Goal: Transaction & Acquisition: Subscribe to service/newsletter

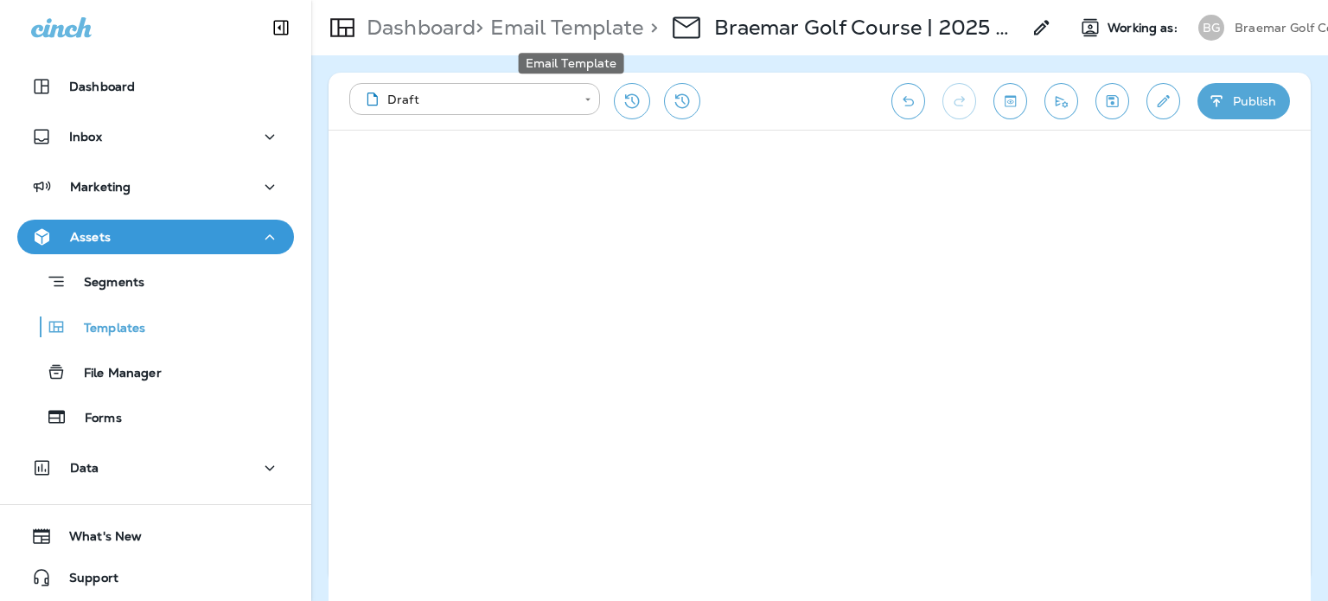
click at [553, 20] on p "Email Template" at bounding box center [563, 28] width 160 height 26
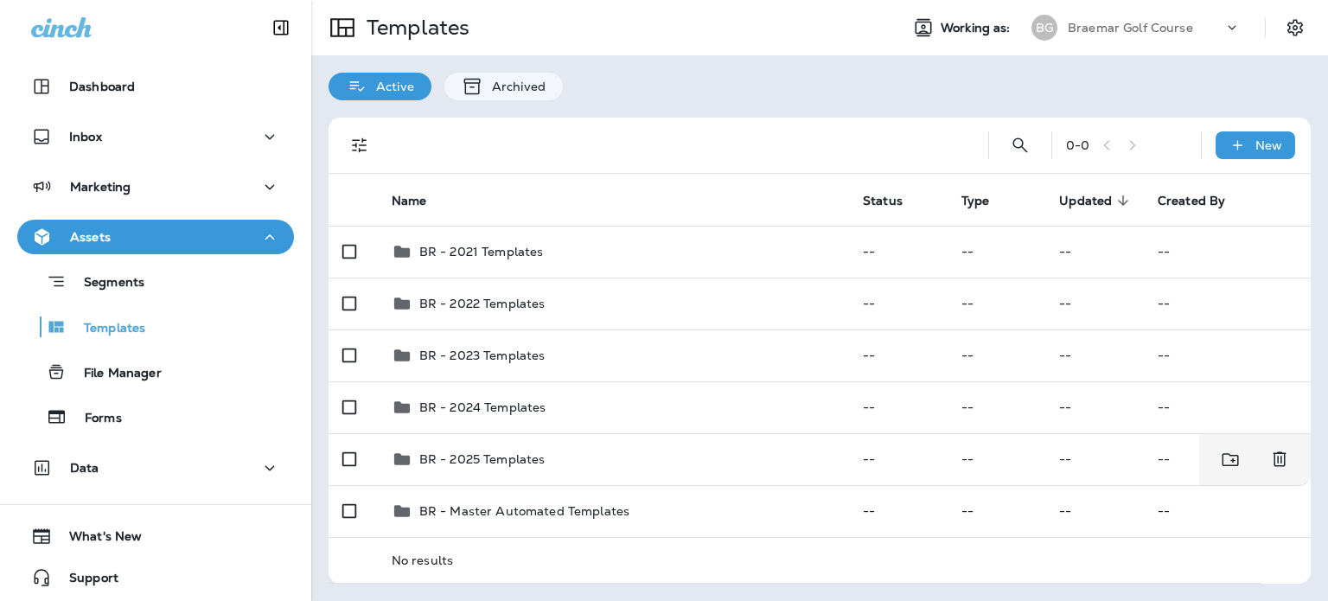
click at [653, 449] on td "BR - 2025 Templates" at bounding box center [613, 459] width 471 height 52
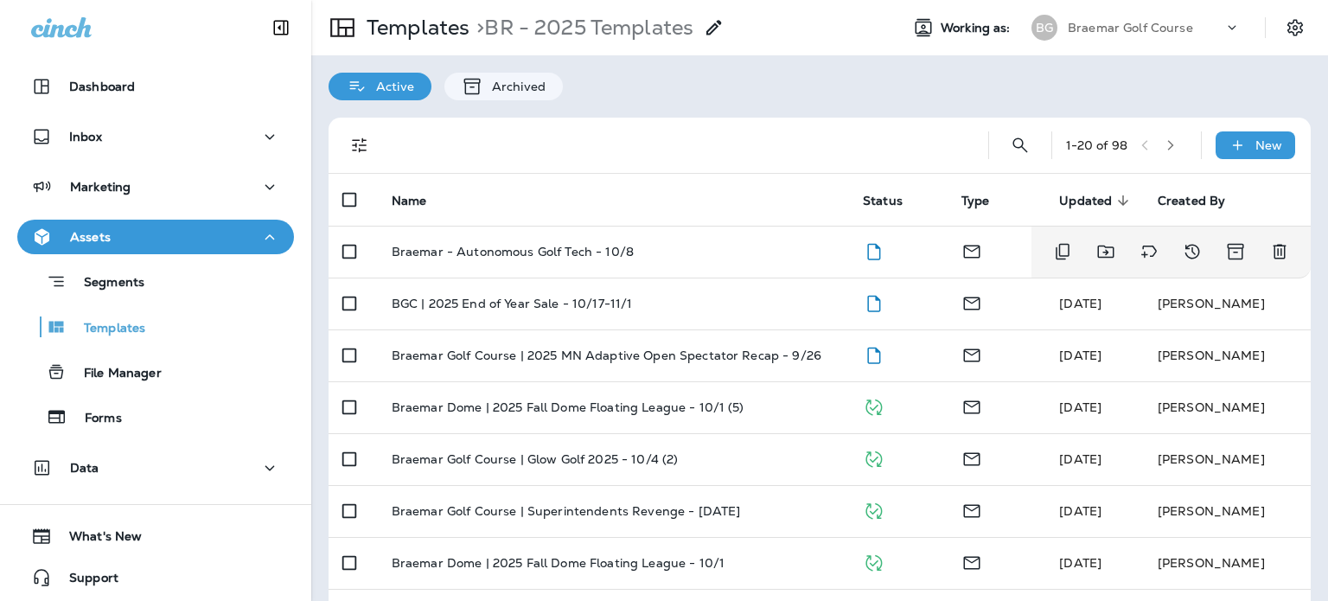
click at [727, 246] on div "Braemar - Autonomous Golf Tech - 10/8" at bounding box center [613, 252] width 443 height 14
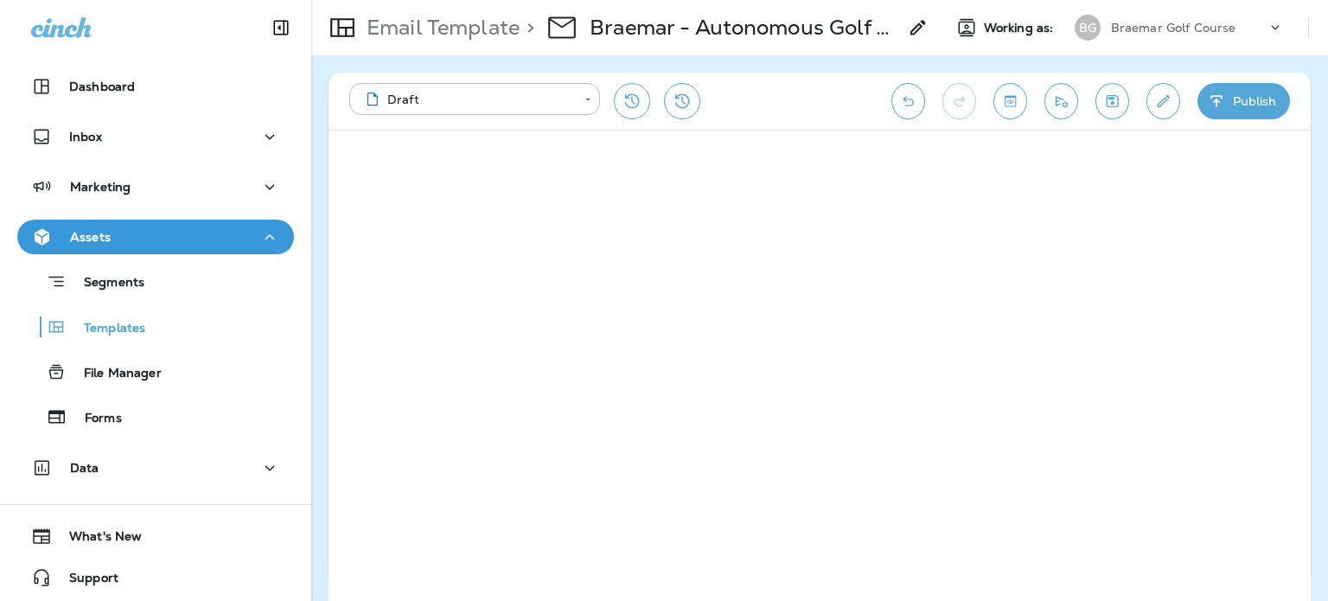
click at [1284, 106] on button "Publish" at bounding box center [1243, 101] width 92 height 36
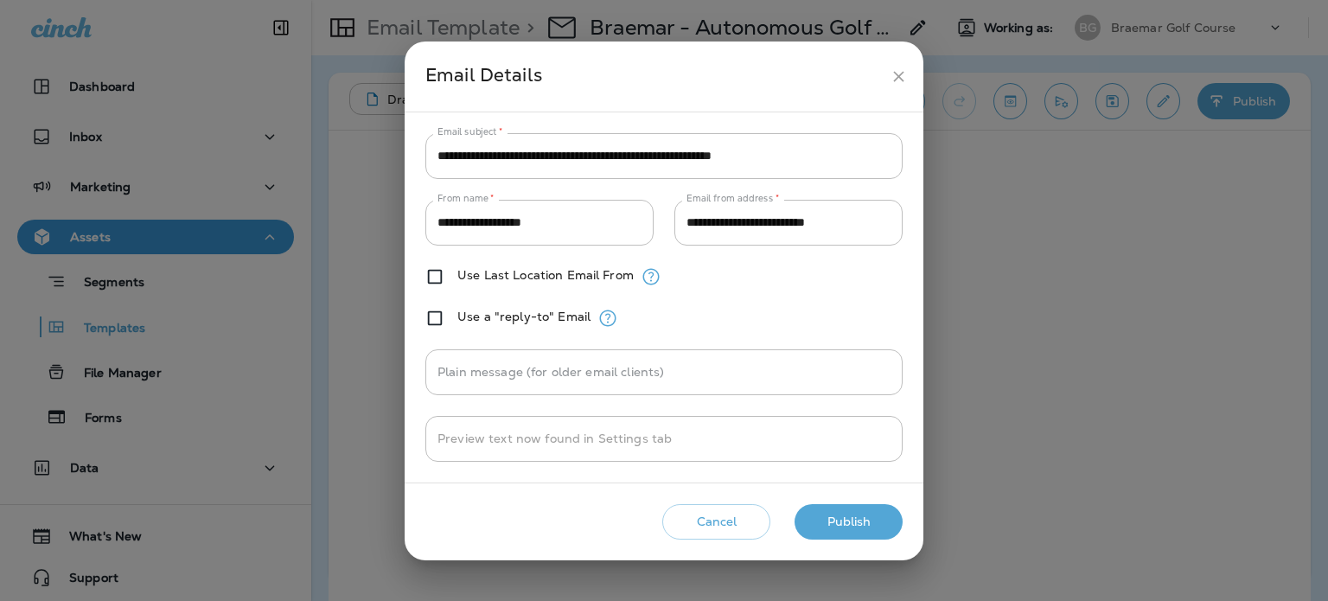
click at [878, 514] on button "Publish" at bounding box center [848, 521] width 108 height 35
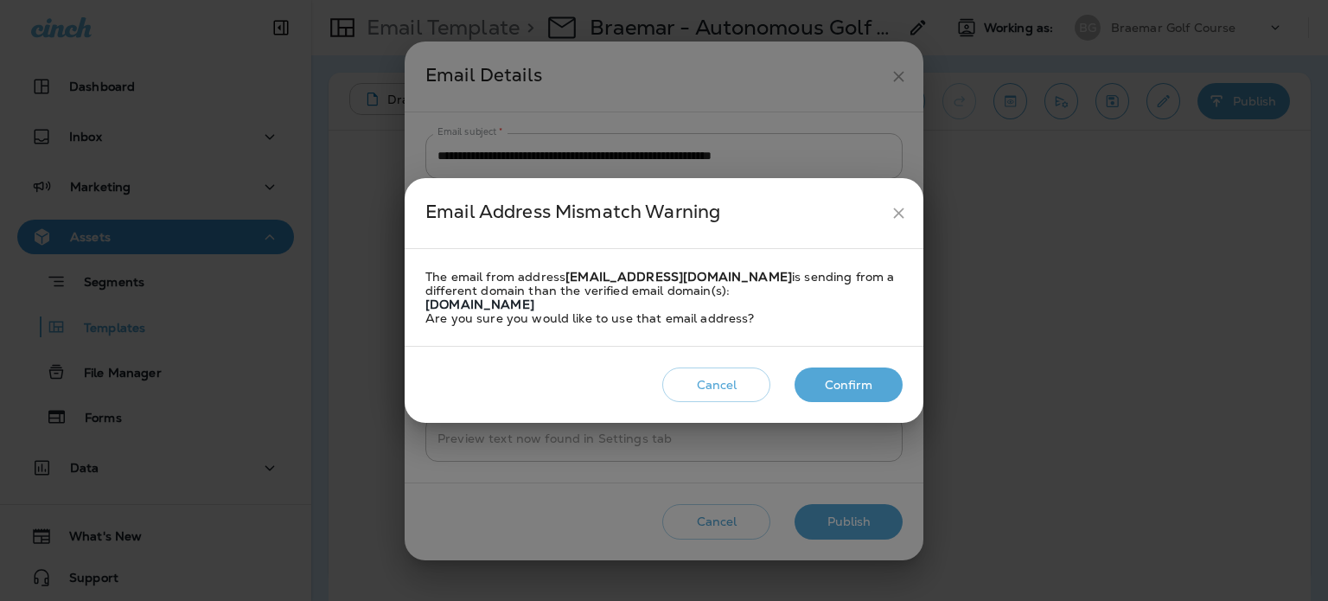
click at [862, 383] on button "Confirm" at bounding box center [848, 384] width 108 height 35
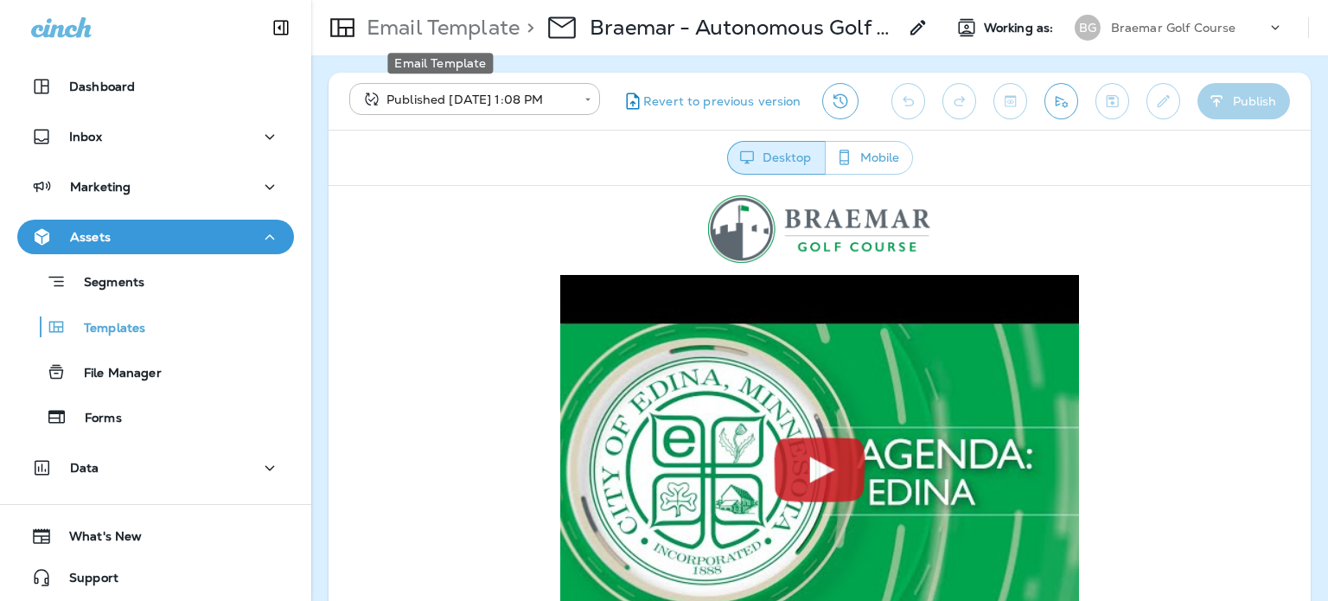
click at [468, 27] on p "Email Template" at bounding box center [440, 28] width 160 height 26
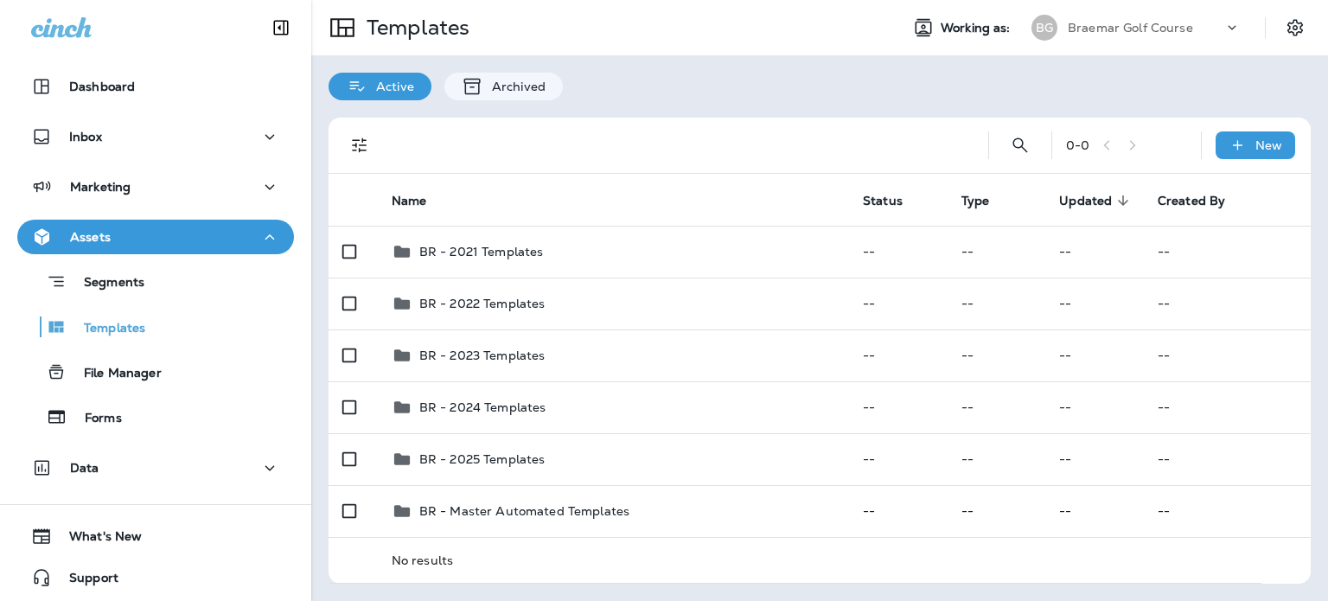
click at [212, 191] on div "Marketing" at bounding box center [155, 187] width 249 height 22
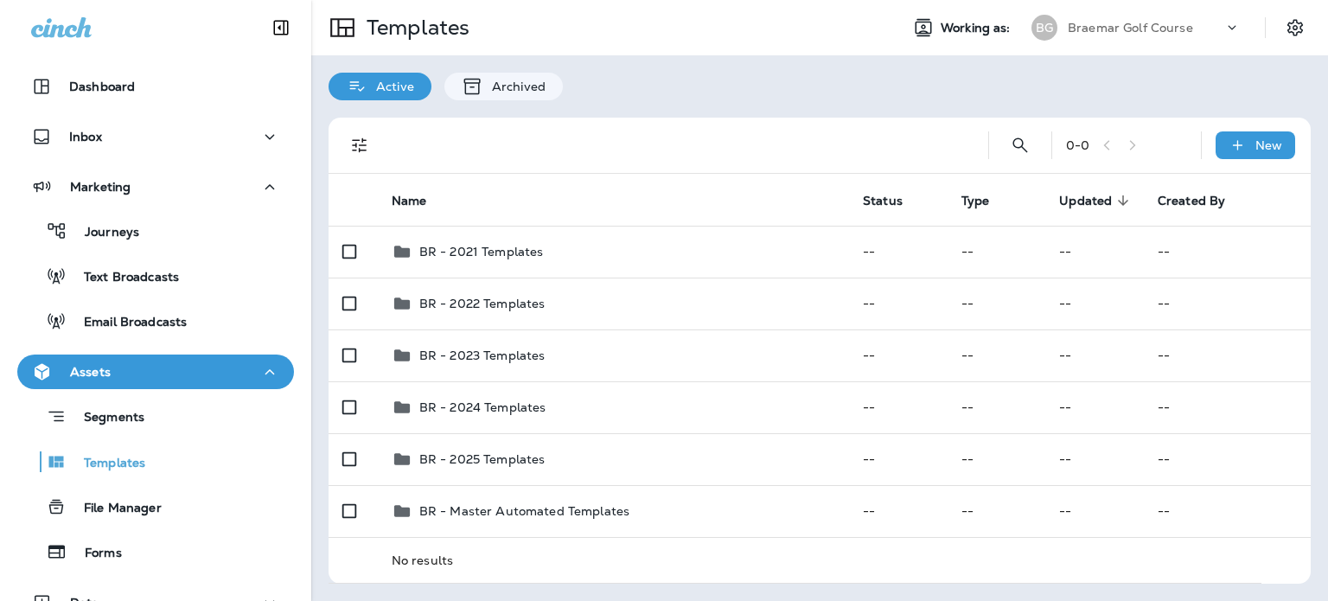
click at [205, 311] on div "Email Broadcasts" at bounding box center [155, 321] width 263 height 26
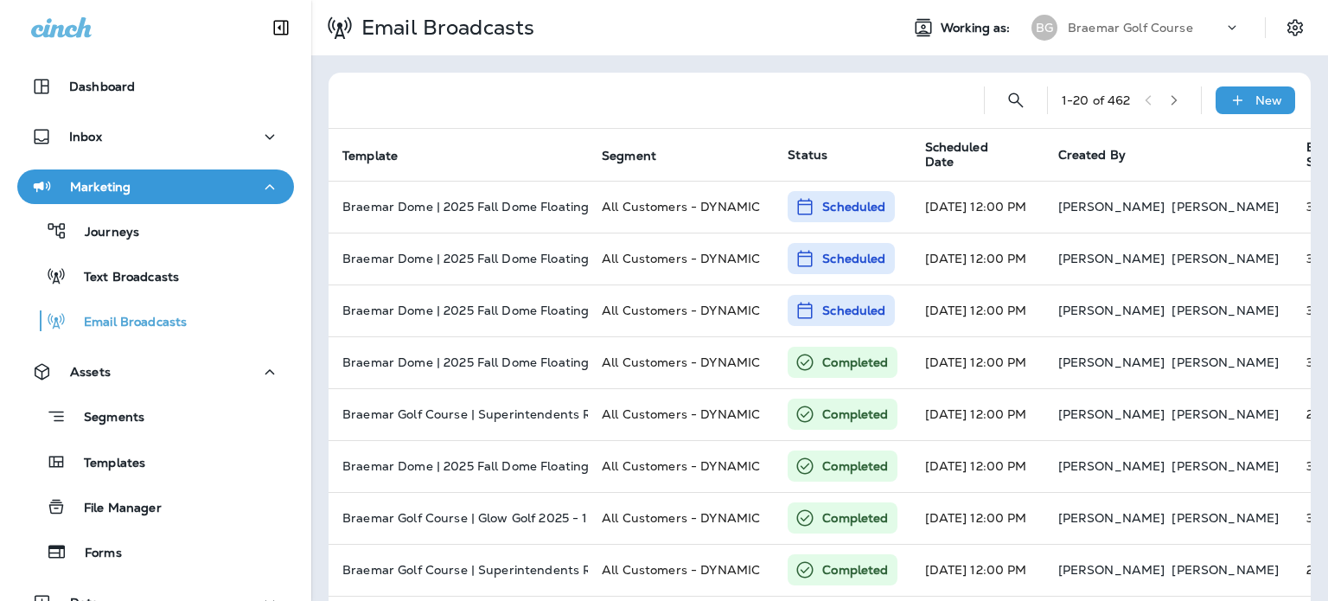
click at [1255, 100] on p "New" at bounding box center [1268, 100] width 27 height 14
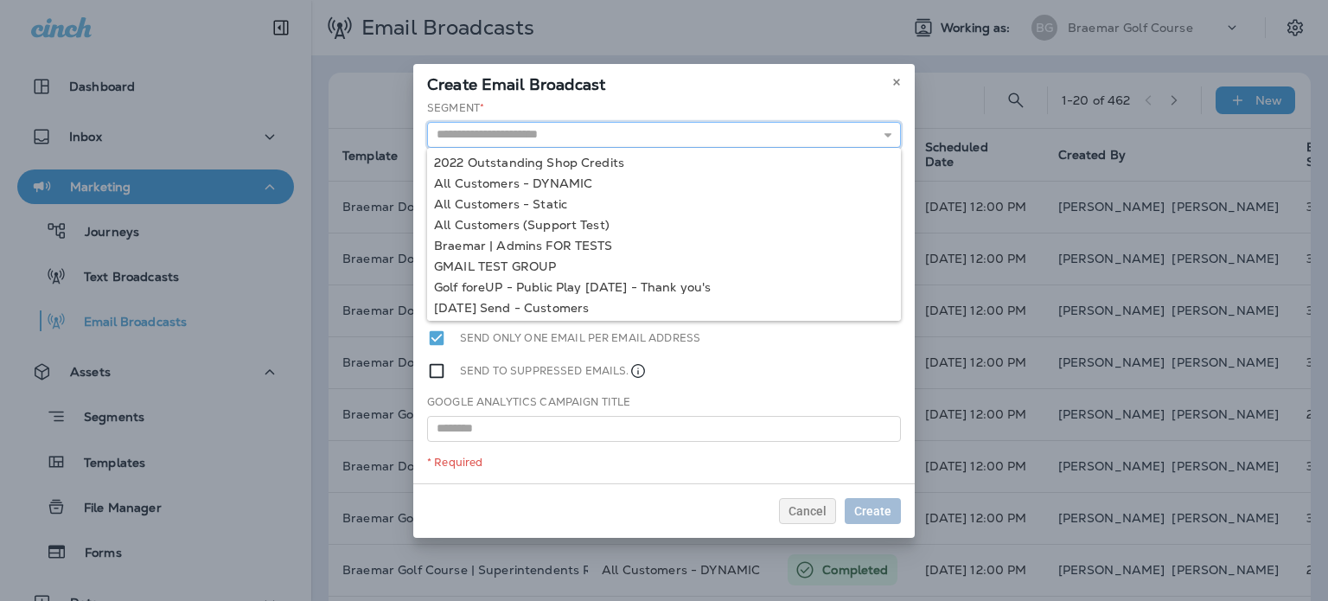
click at [704, 137] on input "text" at bounding box center [664, 135] width 474 height 26
type input "**********"
click at [606, 176] on div "**********" at bounding box center [663, 291] width 501 height 383
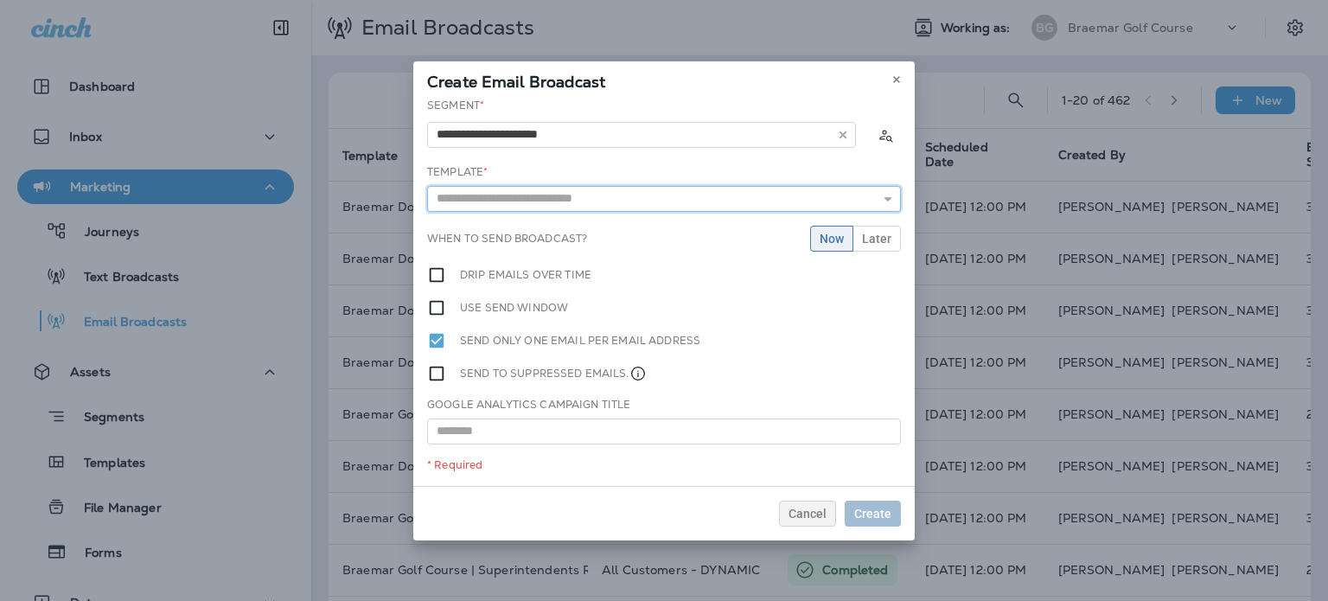
click at [605, 186] on input "text" at bounding box center [664, 199] width 474 height 26
type input "**********"
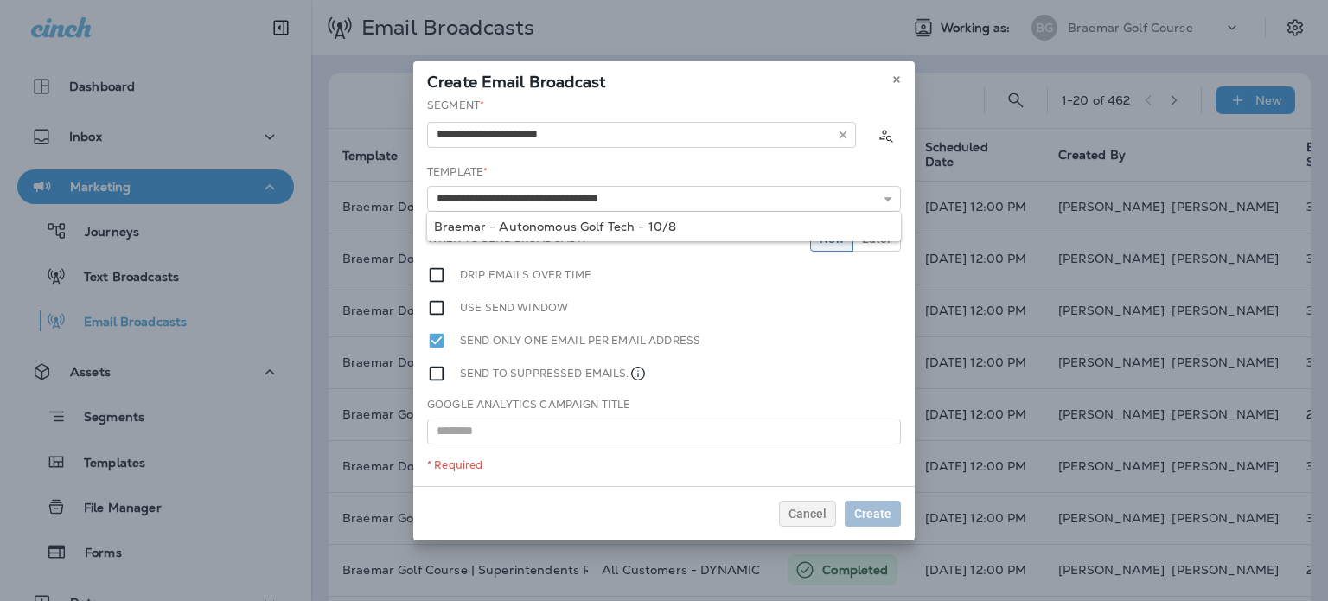
click at [626, 225] on div "**********" at bounding box center [663, 292] width 501 height 388
click at [623, 197] on input "**********" at bounding box center [664, 199] width 474 height 26
click at [621, 424] on input "text" at bounding box center [664, 431] width 474 height 26
paste input "**********"
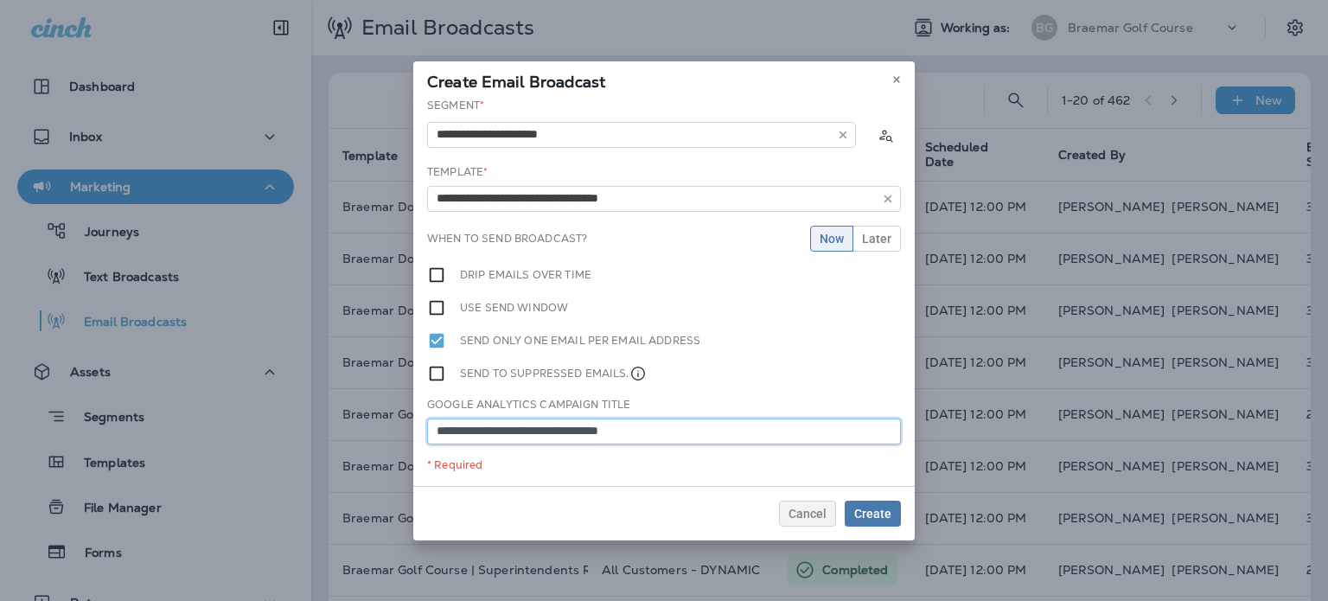
type input "**********"
click at [868, 239] on span "Later" at bounding box center [876, 238] width 29 height 12
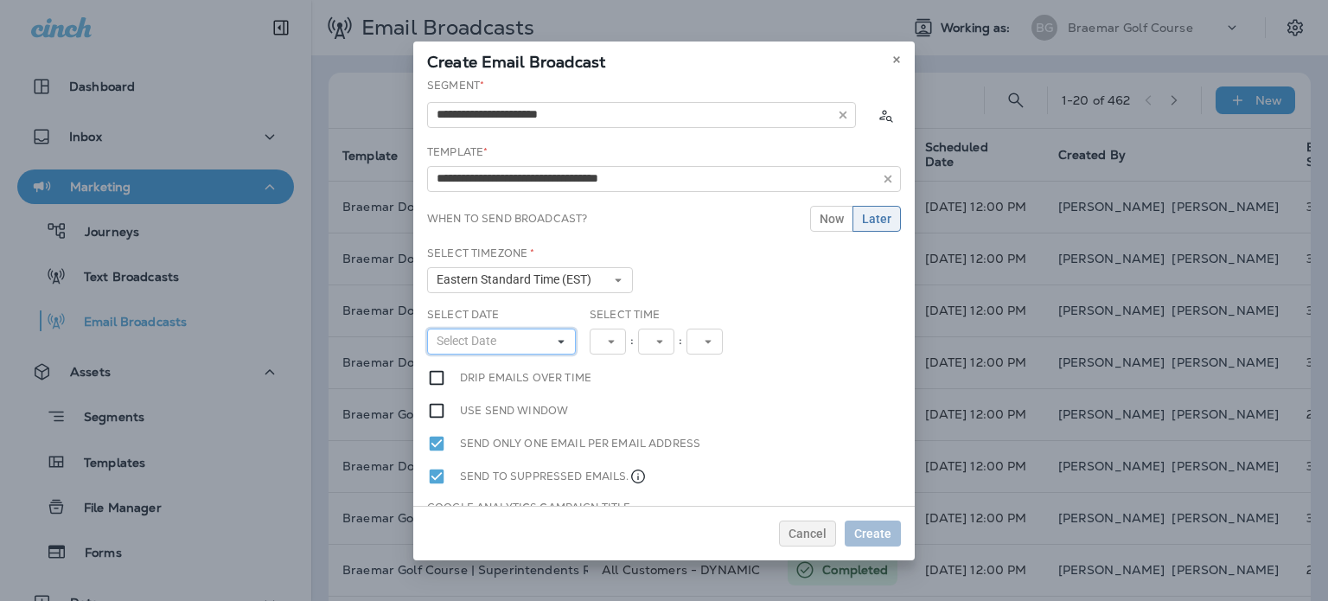
click at [466, 334] on span "Select Date" at bounding box center [469, 341] width 67 height 15
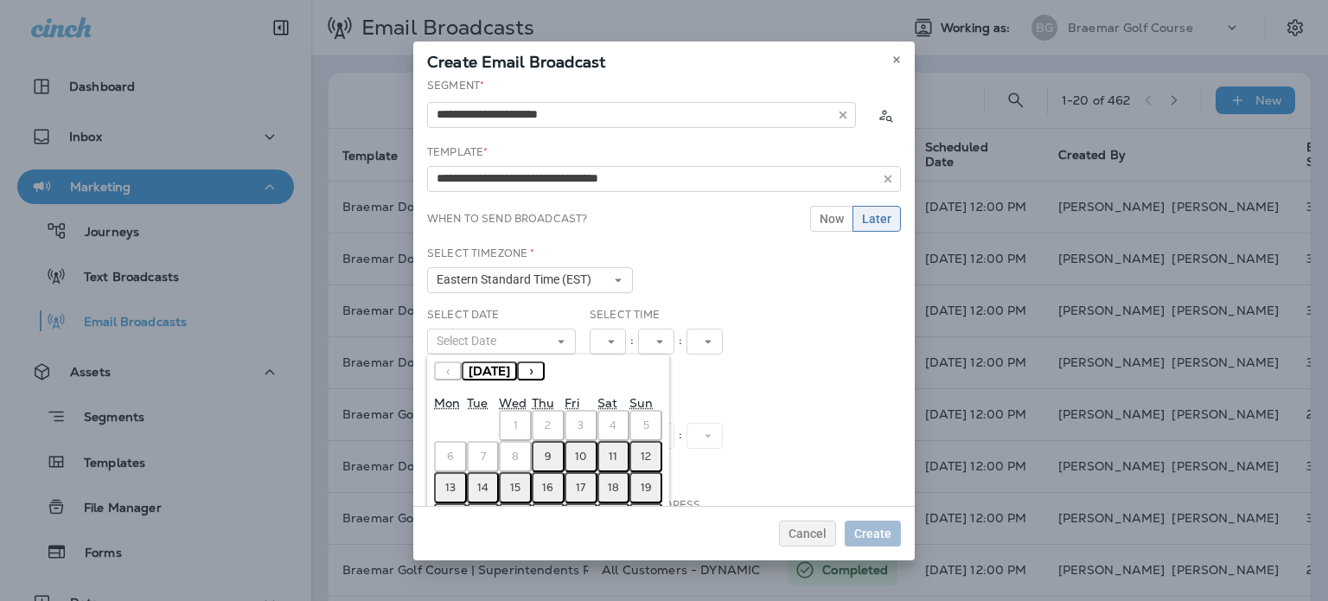
click at [588, 452] on button "10" at bounding box center [580, 456] width 33 height 31
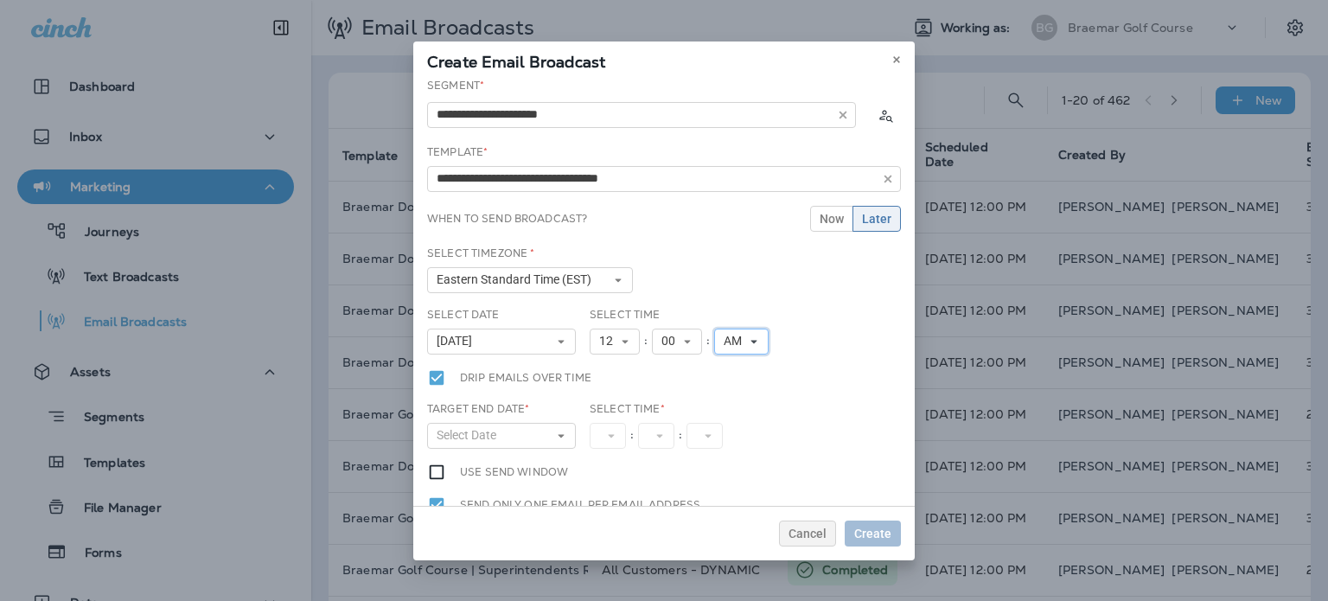
click at [723, 337] on span "AM" at bounding box center [735, 341] width 25 height 15
click at [726, 386] on link "PM" at bounding box center [741, 389] width 54 height 21
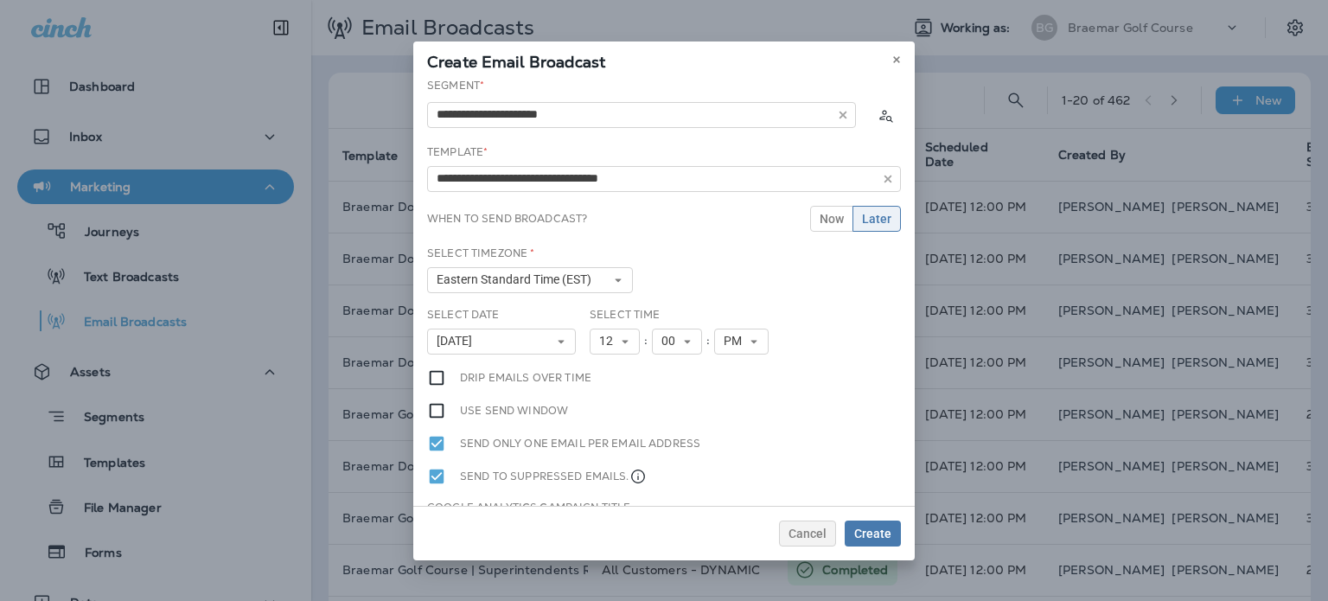
scroll to position [82, 0]
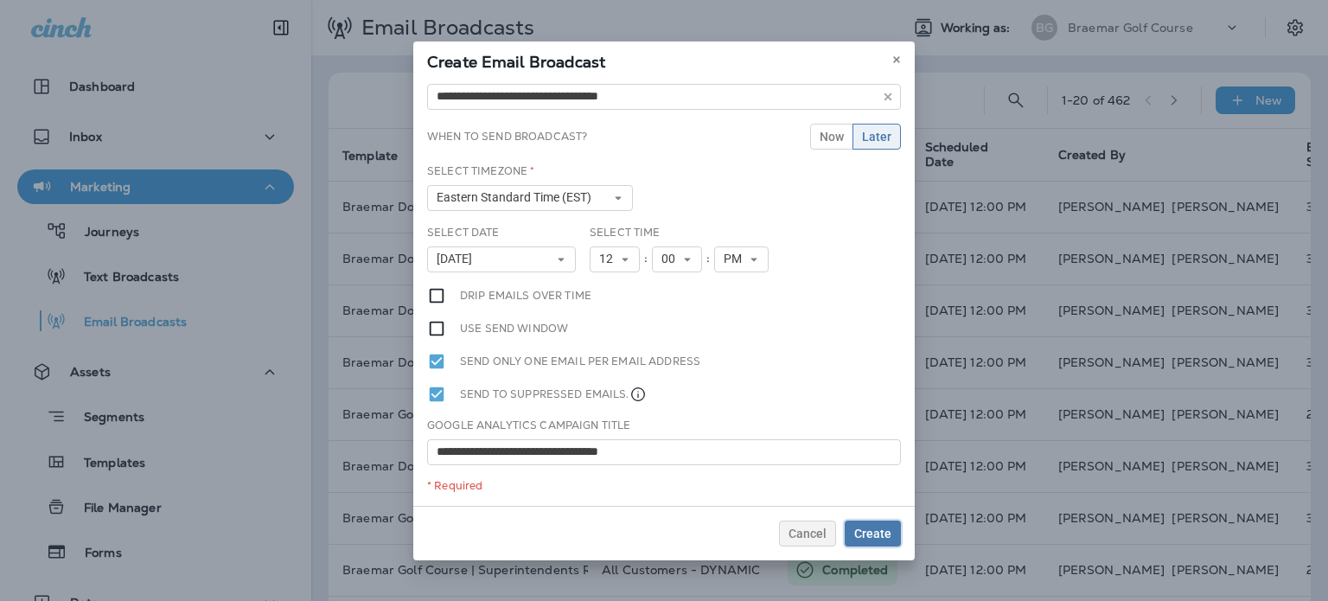
click at [875, 538] on span "Create" at bounding box center [872, 533] width 37 height 12
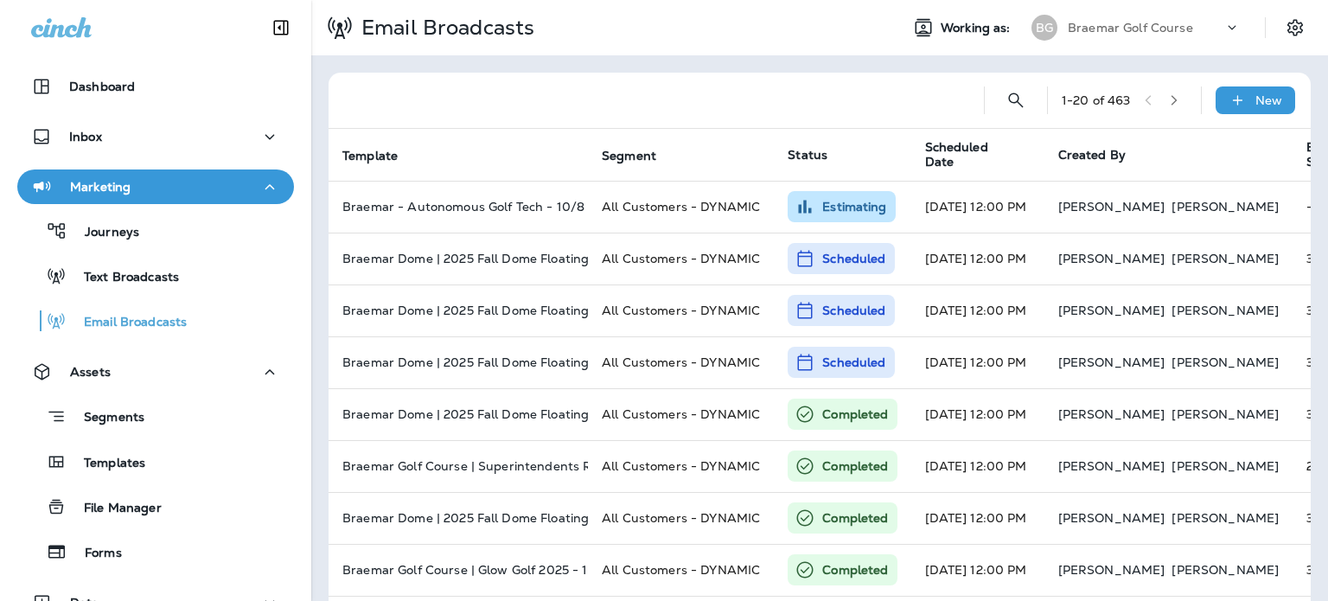
click at [1175, 34] on div "Braemar Golf Course" at bounding box center [1145, 28] width 156 height 26
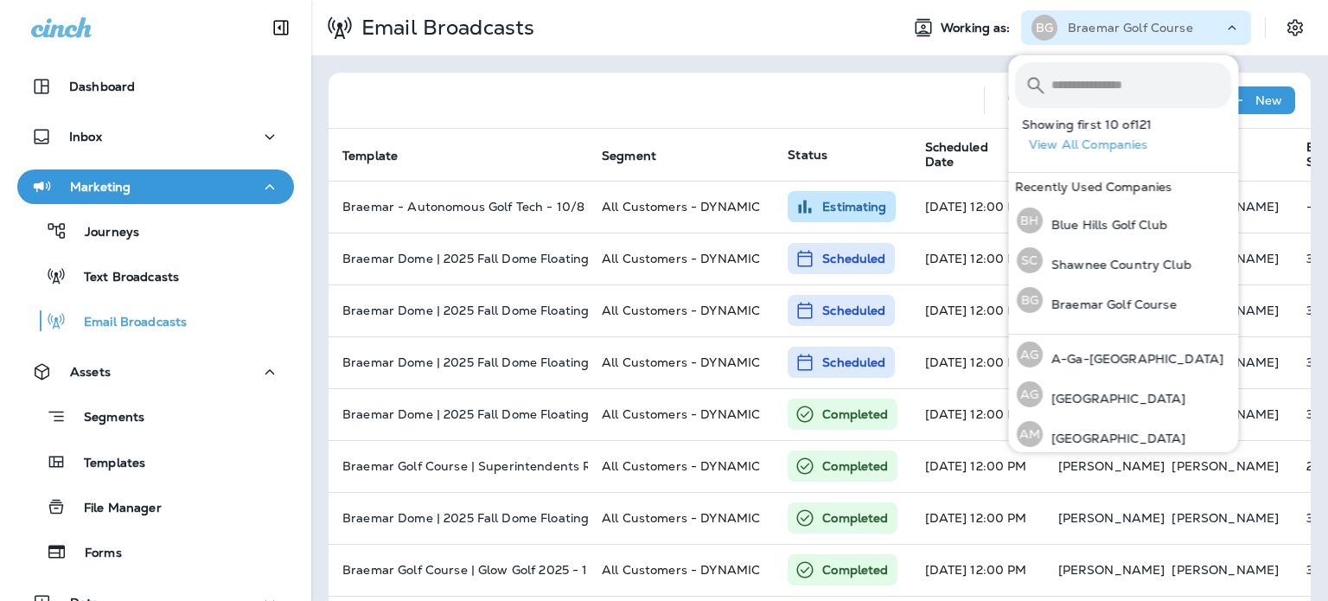
click at [1081, 92] on input "text" at bounding box center [1141, 85] width 180 height 46
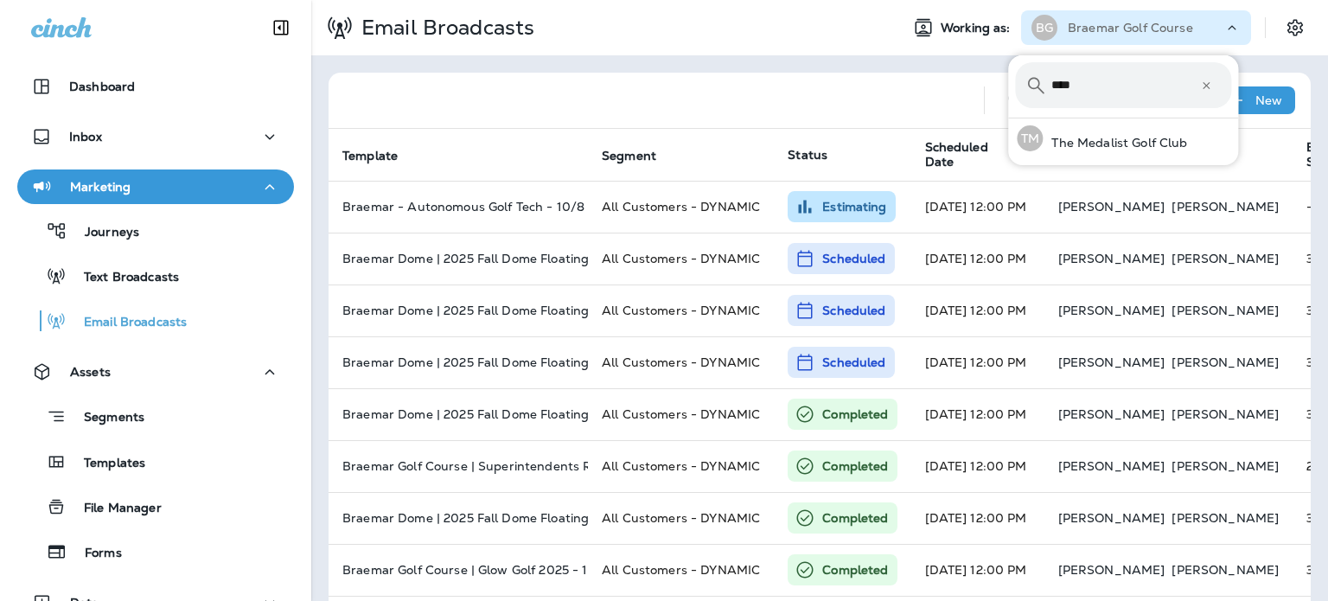
type input "****"
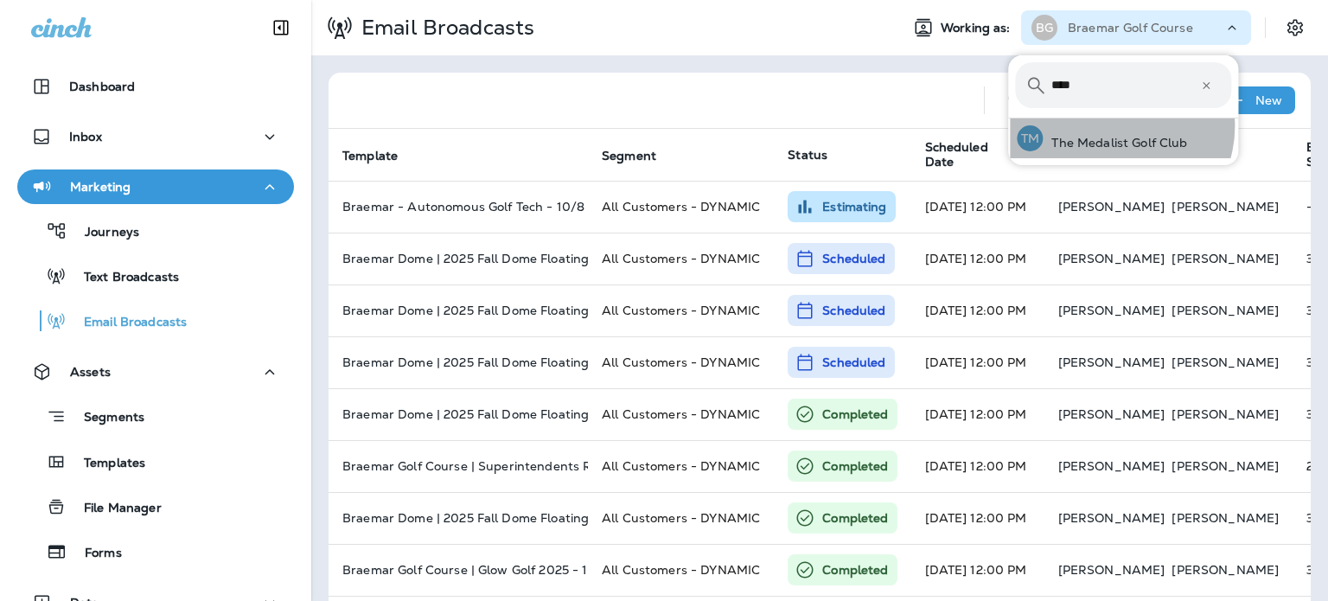
click at [1114, 126] on div "TM The Medalist Golf Club" at bounding box center [1102, 138] width 184 height 40
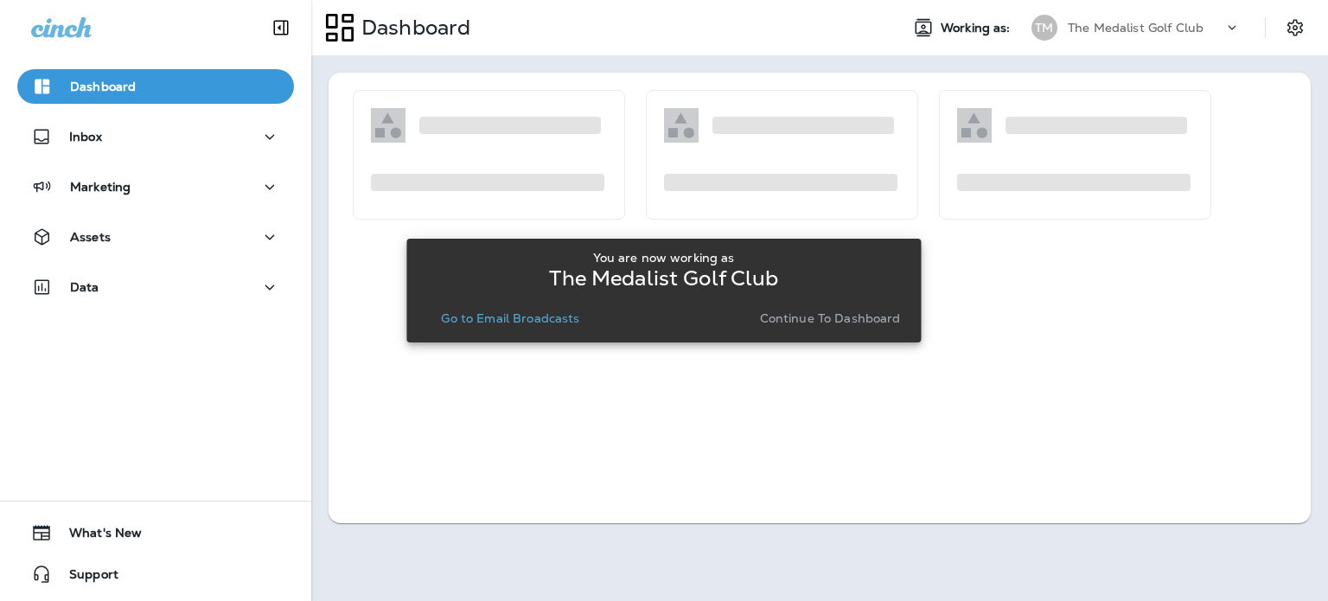
click at [866, 322] on p "Continue to Dashboard" at bounding box center [830, 318] width 141 height 14
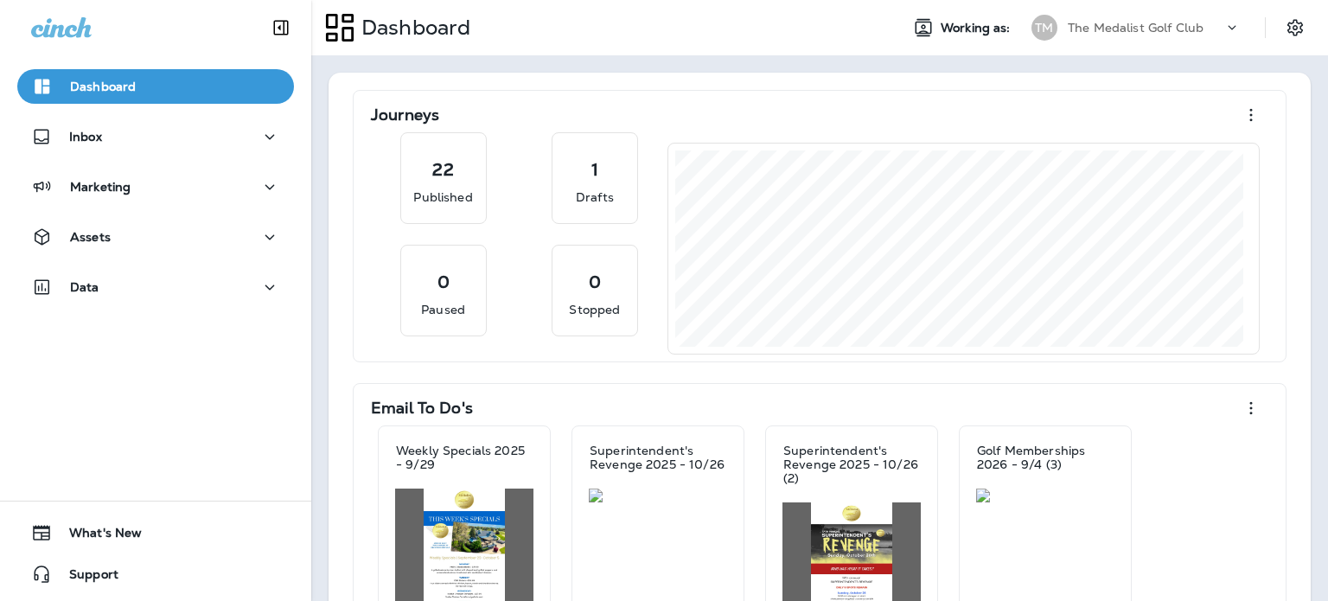
click at [211, 201] on button "Marketing" at bounding box center [155, 186] width 277 height 35
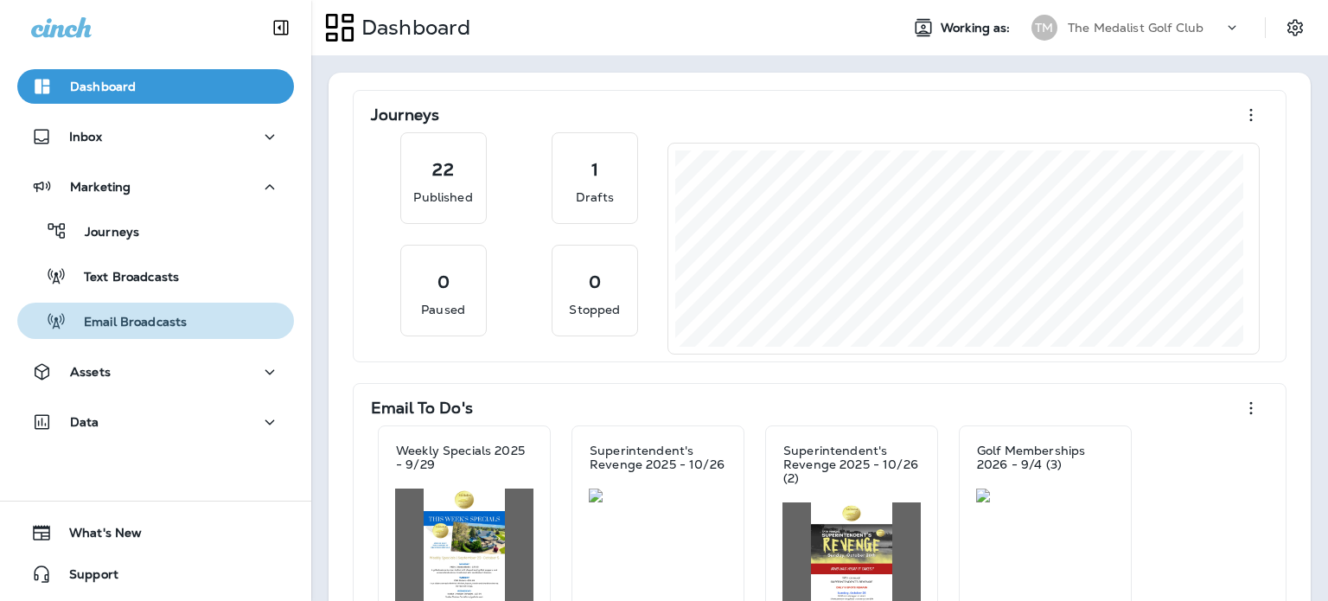
click at [178, 323] on p "Email Broadcasts" at bounding box center [127, 323] width 120 height 16
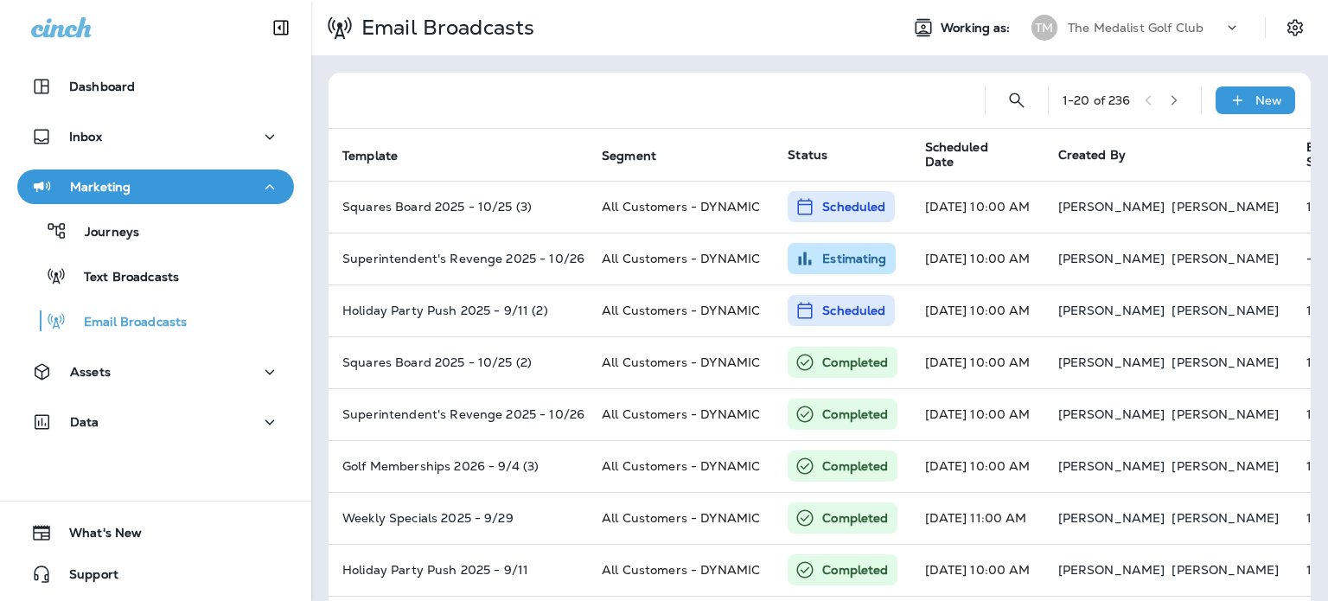
click at [131, 419] on div "Data" at bounding box center [155, 422] width 249 height 22
click at [138, 377] on div "Assets" at bounding box center [155, 372] width 249 height 22
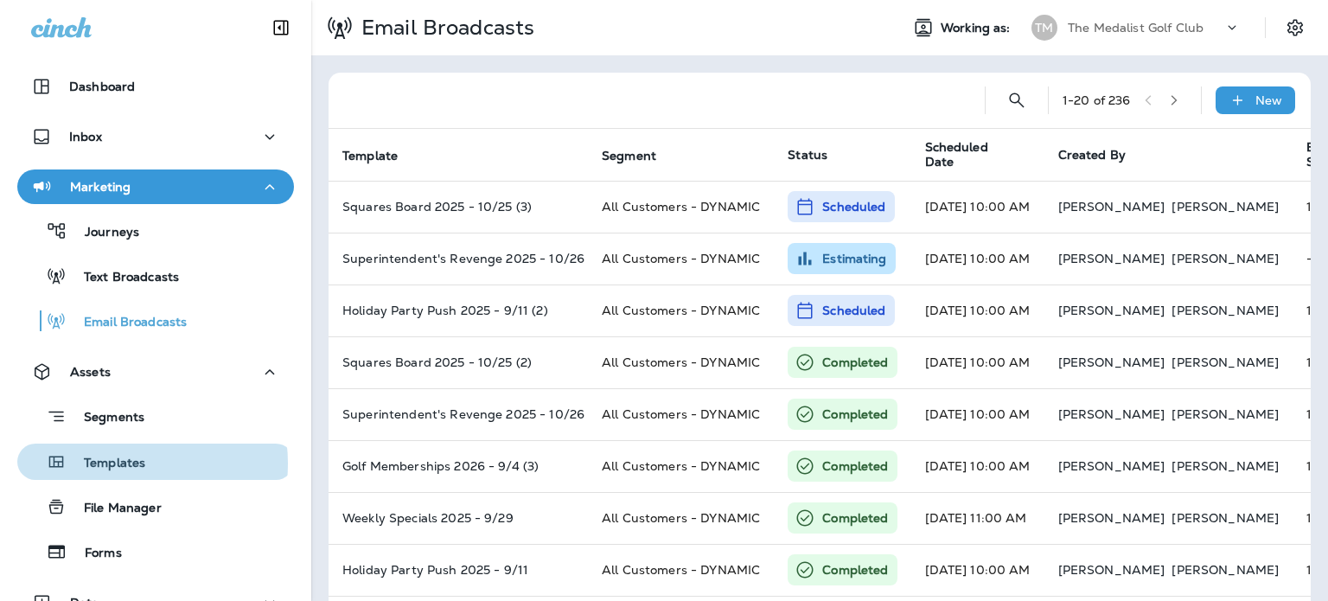
click at [126, 463] on p "Templates" at bounding box center [106, 463] width 79 height 16
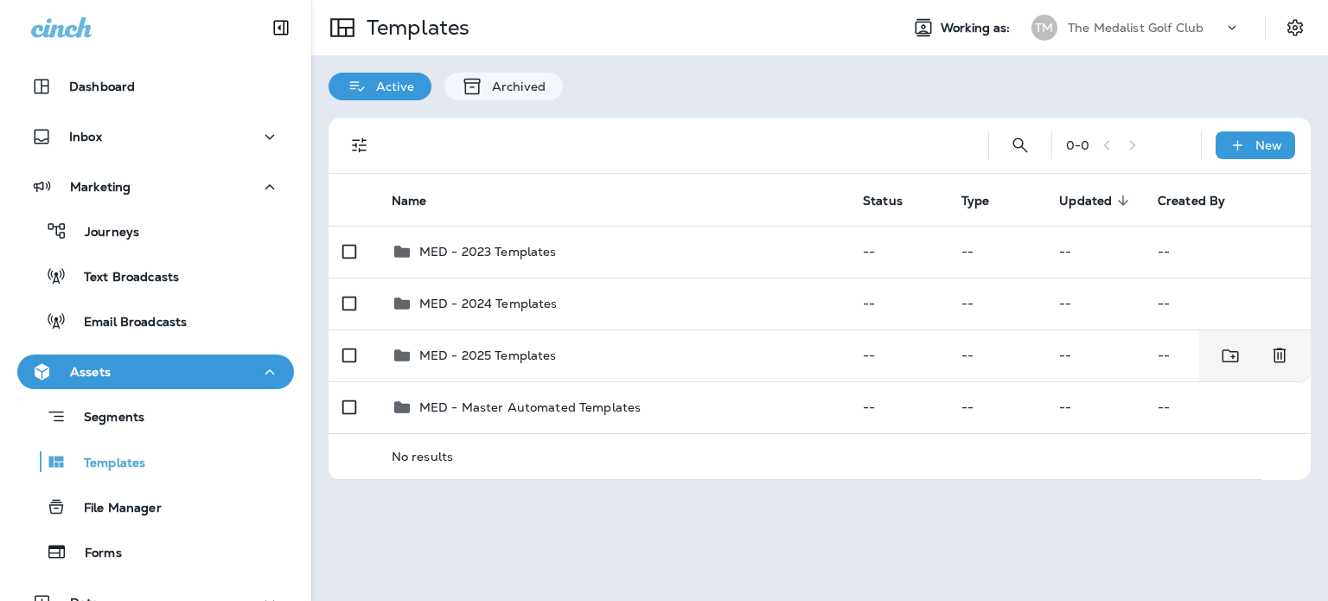
click at [488, 362] on div "MED - 2025 Templates" at bounding box center [487, 355] width 137 height 21
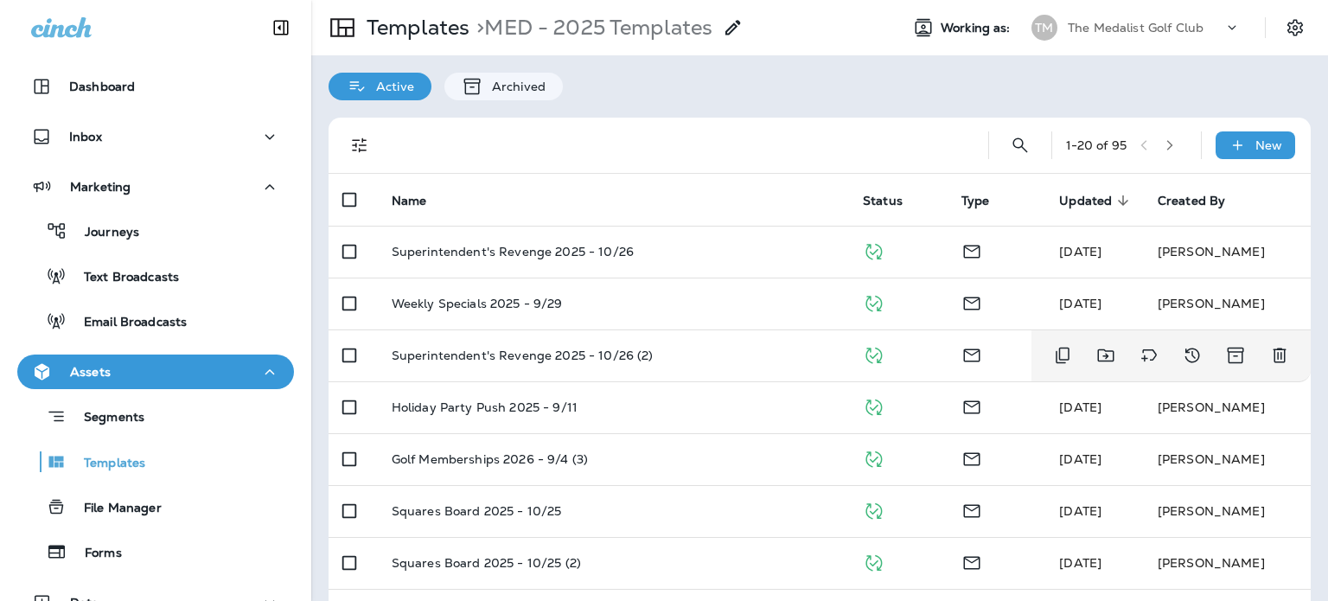
click at [671, 352] on div "Superintendent's Revenge 2025 - 10/26 (2)" at bounding box center [613, 355] width 443 height 14
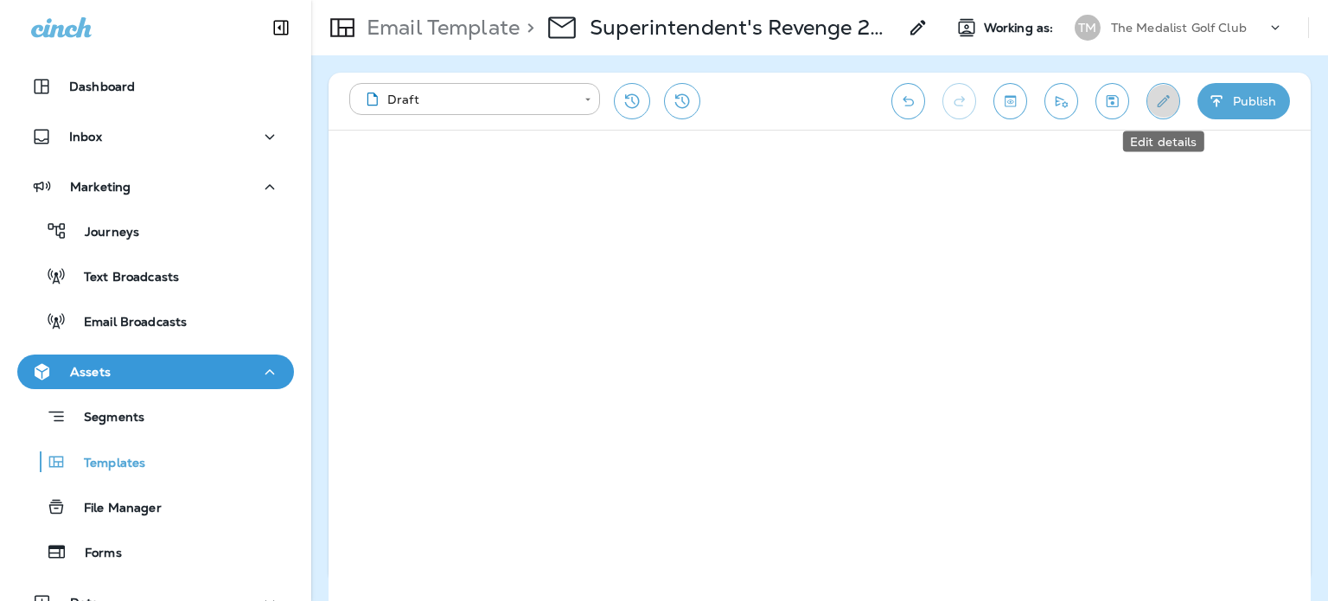
click at [1158, 100] on icon "Edit details" at bounding box center [1163, 100] width 18 height 17
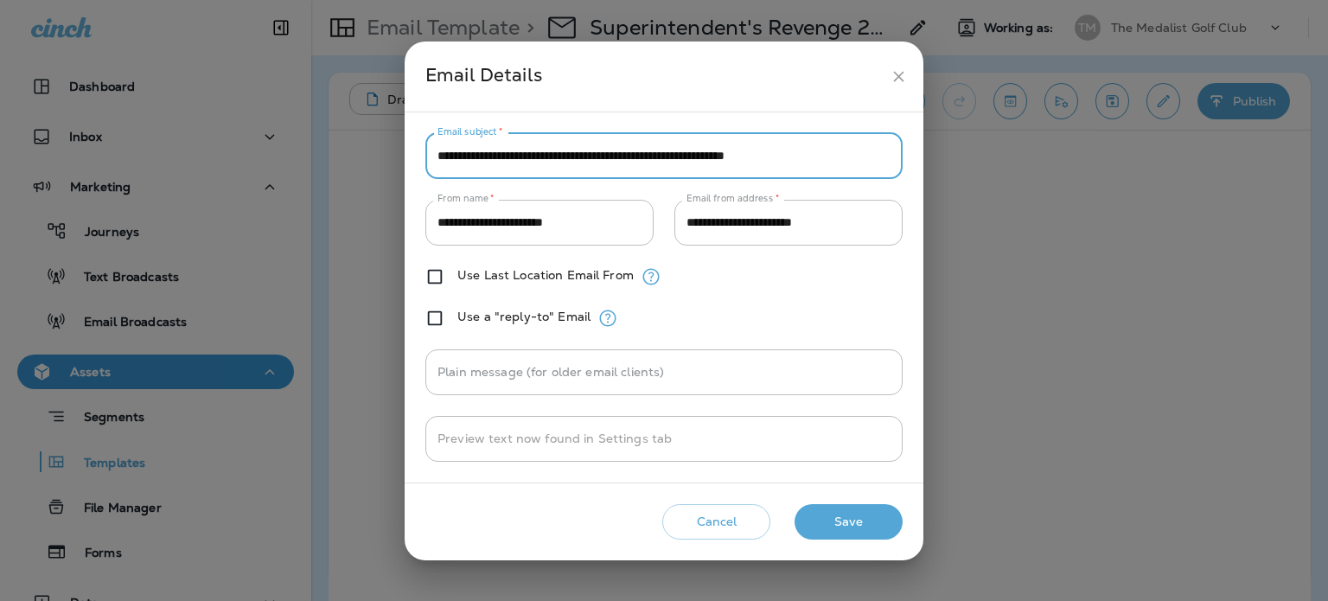
drag, startPoint x: 549, startPoint y: 158, endPoint x: 329, endPoint y: 165, distance: 219.6
click at [329, 165] on div "**********" at bounding box center [664, 300] width 1328 height 601
type input "**********"
click at [853, 525] on button "Save" at bounding box center [848, 521] width 108 height 35
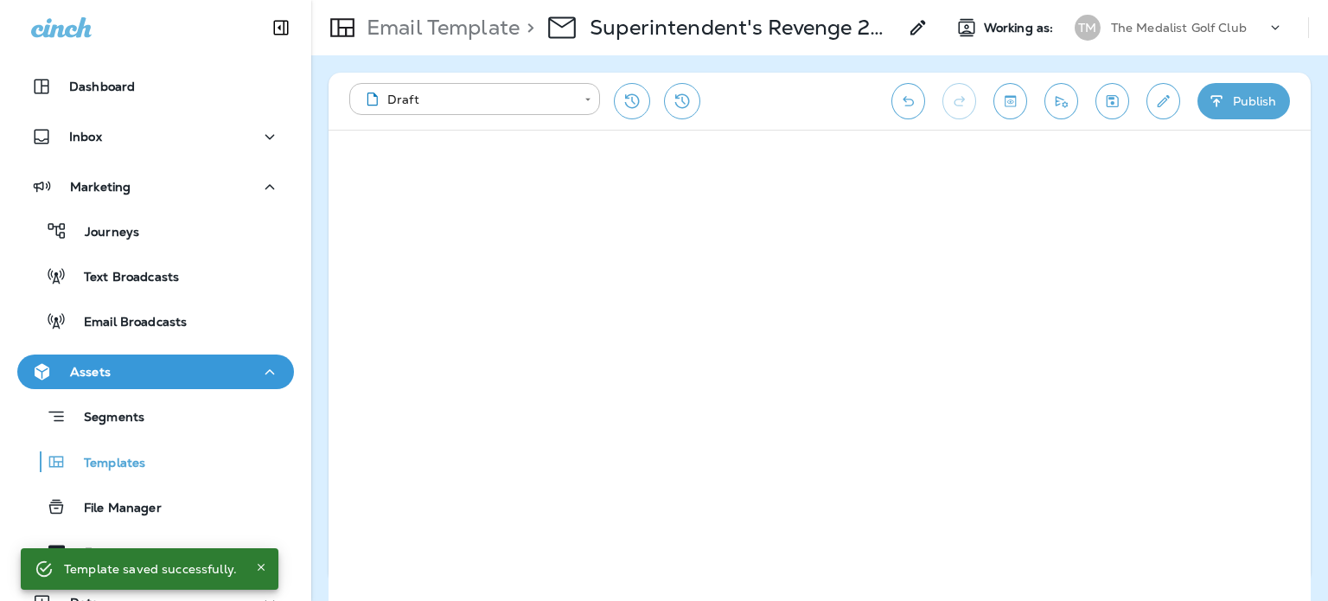
click at [1119, 96] on icon "Save" at bounding box center [1112, 100] width 18 height 17
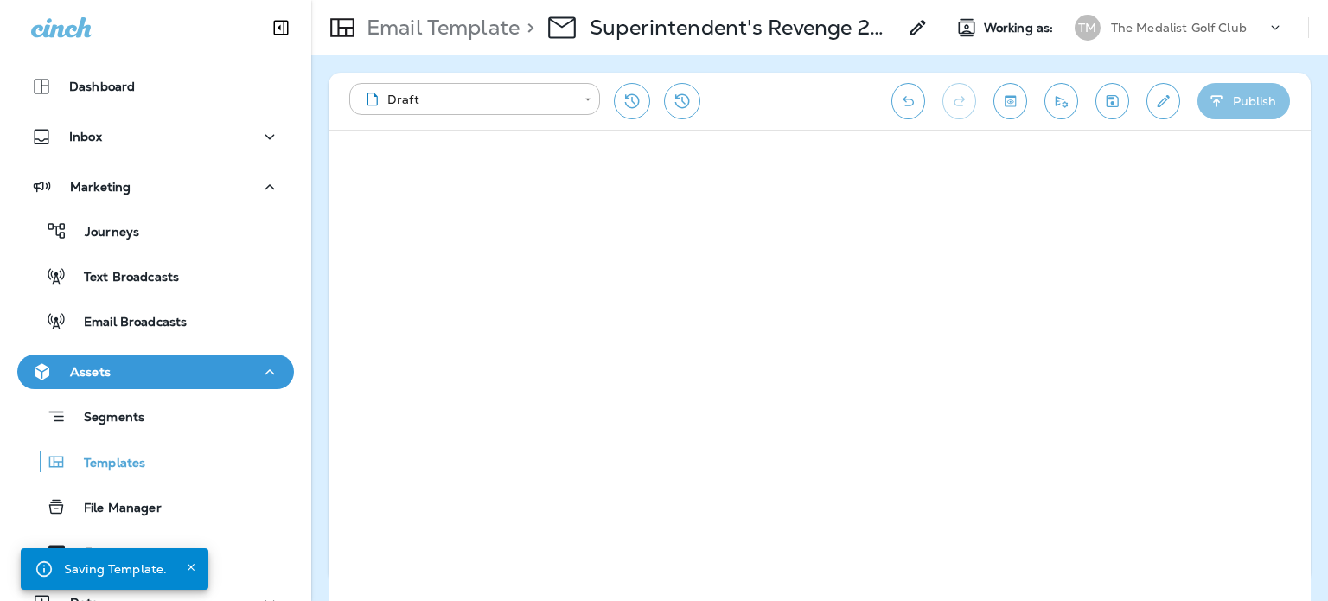
click at [1213, 98] on icon "button" at bounding box center [1216, 100] width 18 height 17
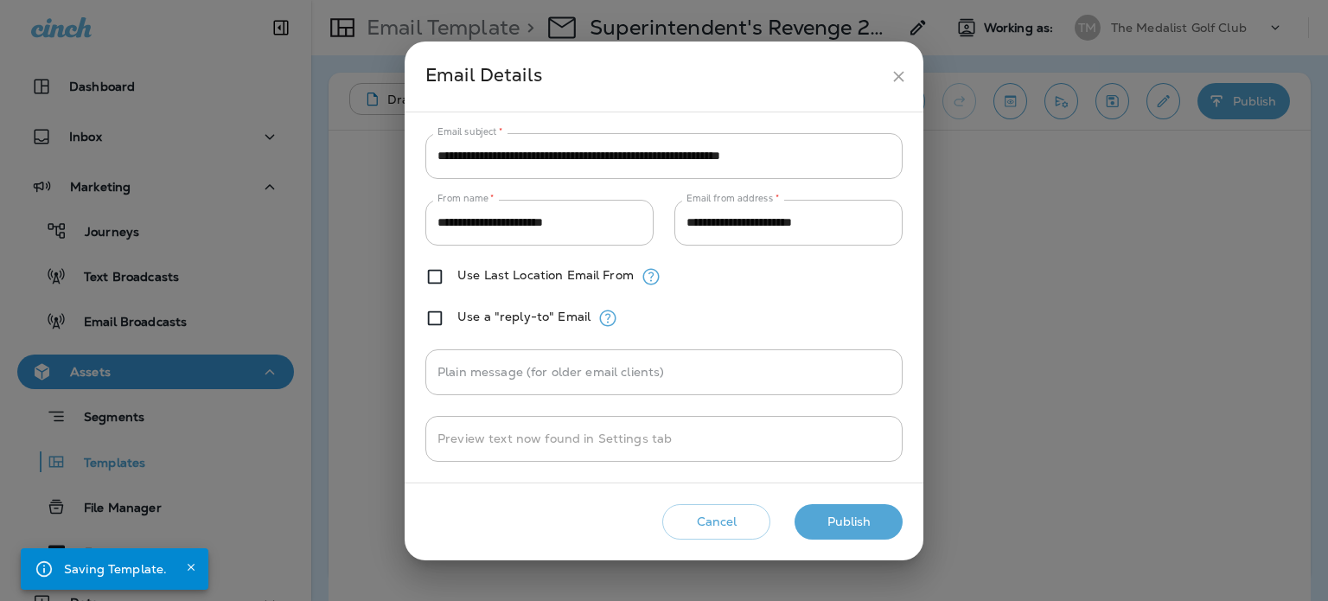
click at [875, 513] on button "Publish" at bounding box center [848, 521] width 108 height 35
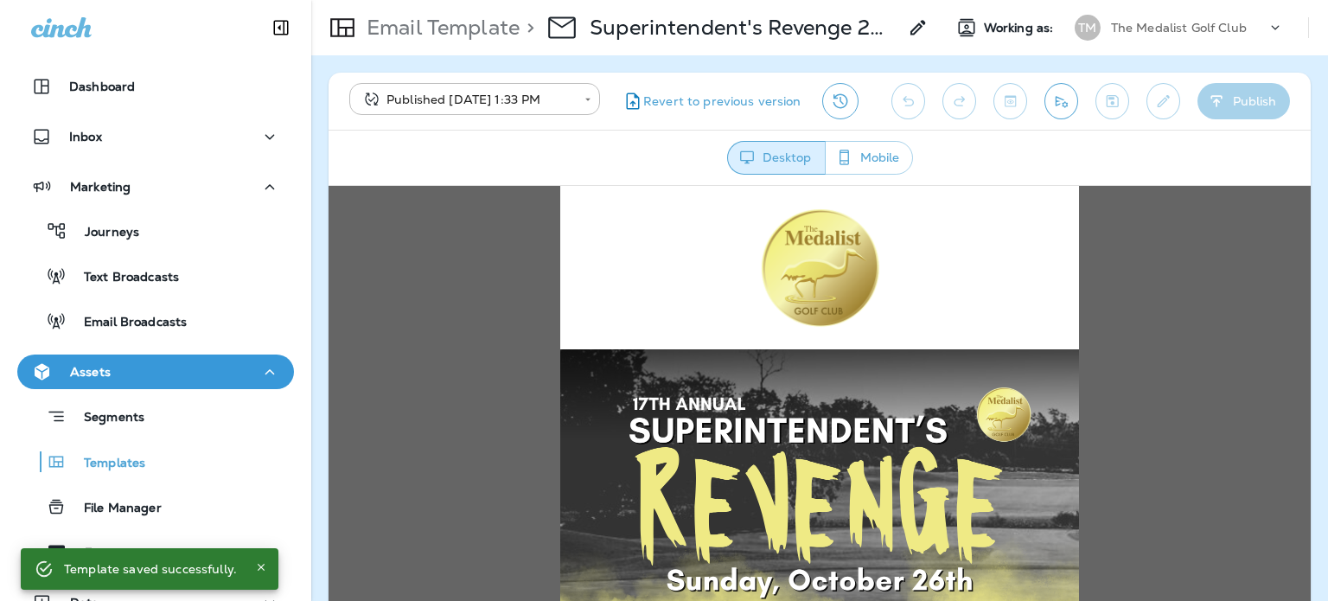
click at [162, 325] on p "Email Broadcasts" at bounding box center [127, 323] width 120 height 16
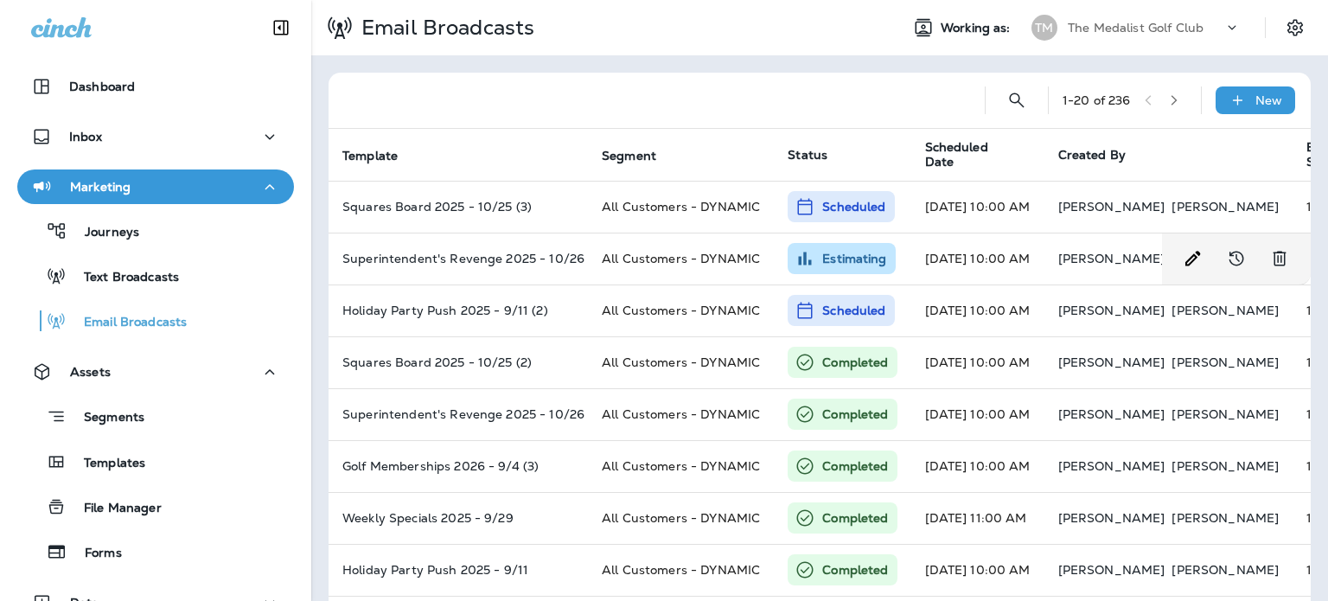
click at [967, 250] on td "Oct 16, 2025 10:00 AM" at bounding box center [977, 258] width 133 height 52
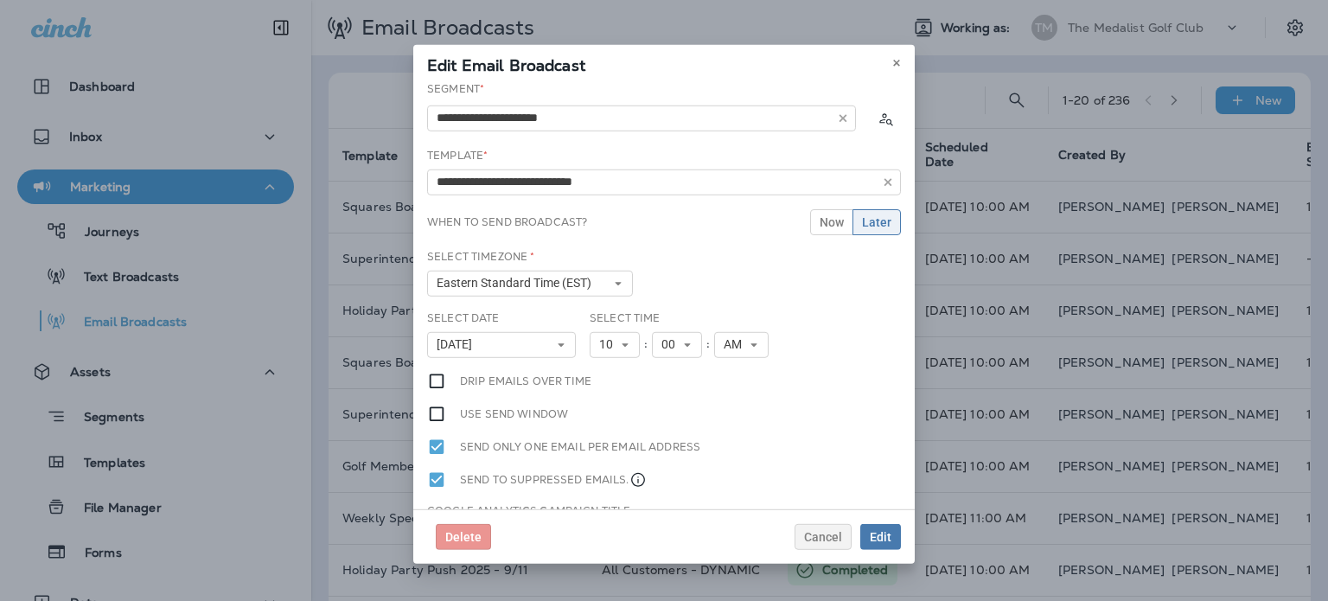
type input "**********"
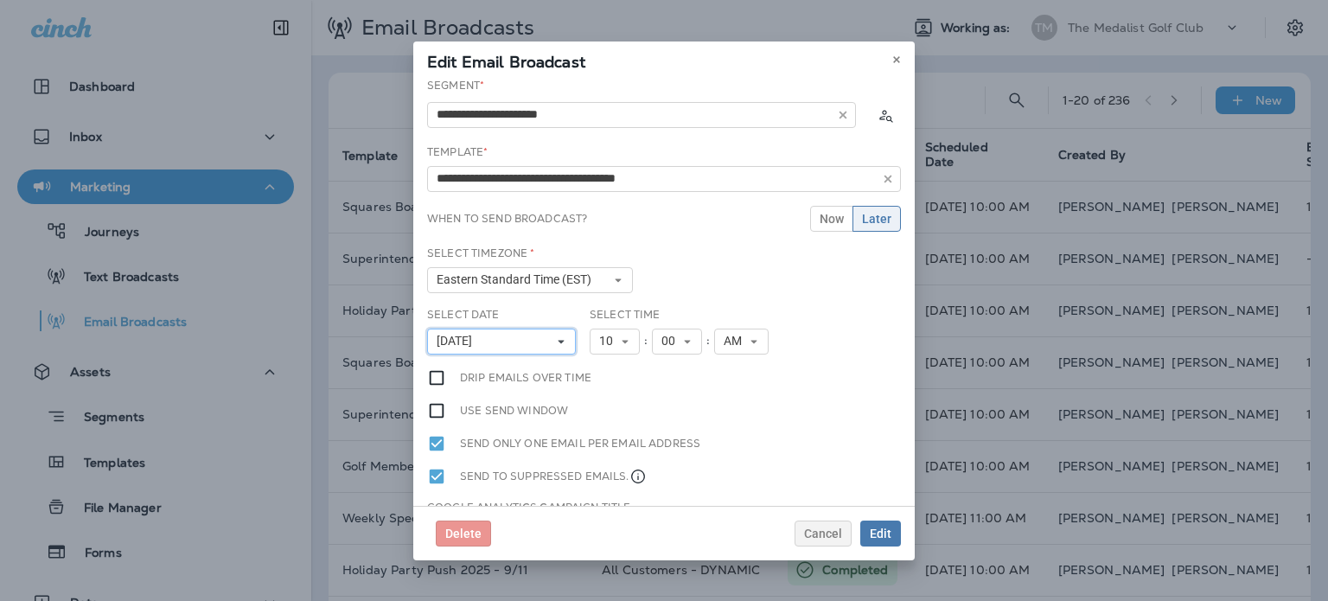
click at [479, 336] on span "October 16, 2025" at bounding box center [457, 341] width 42 height 15
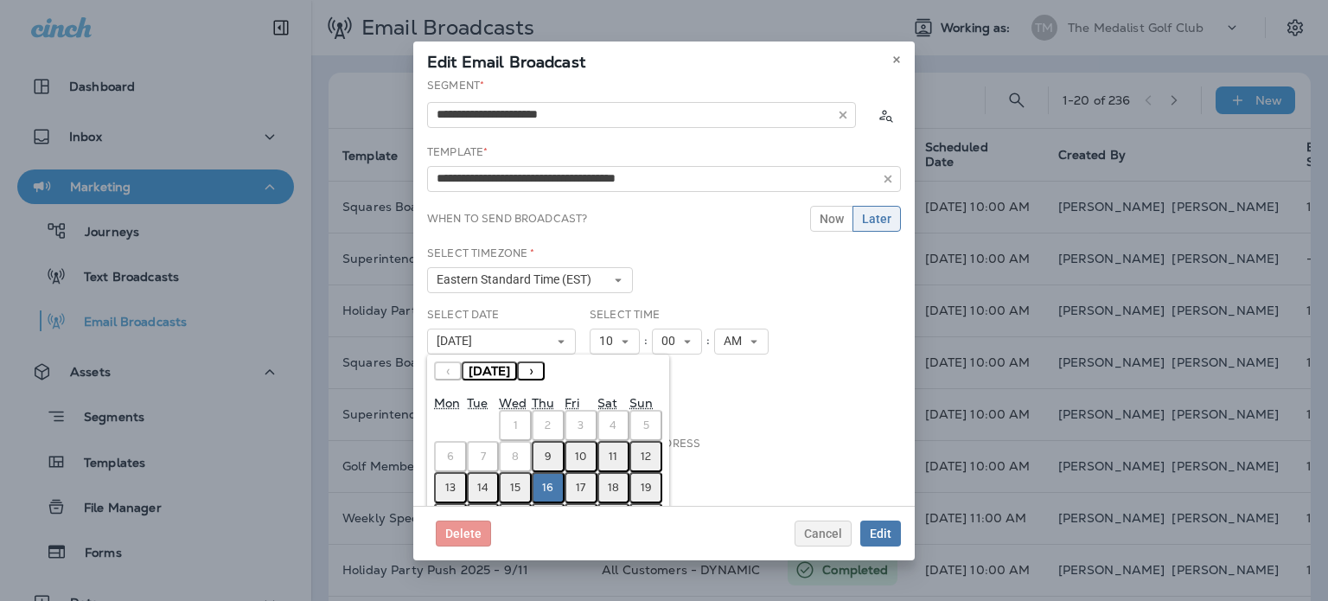
click at [577, 450] on abbr "10" at bounding box center [580, 456] width 11 height 14
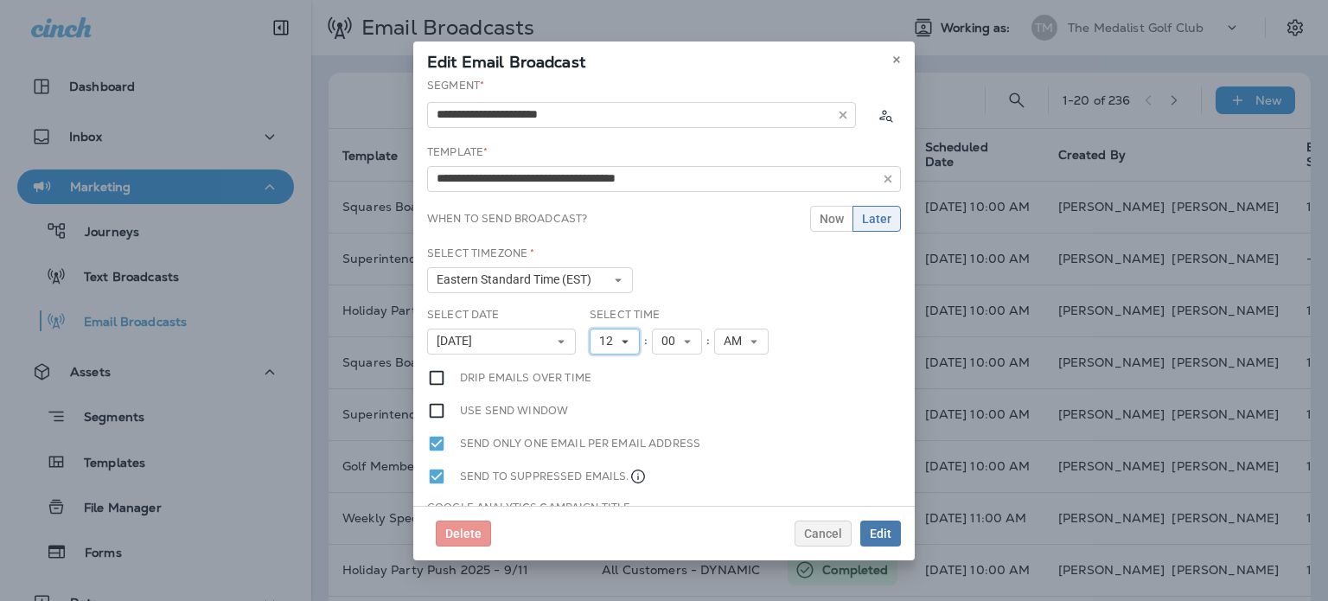
click at [608, 344] on span "12" at bounding box center [609, 341] width 21 height 15
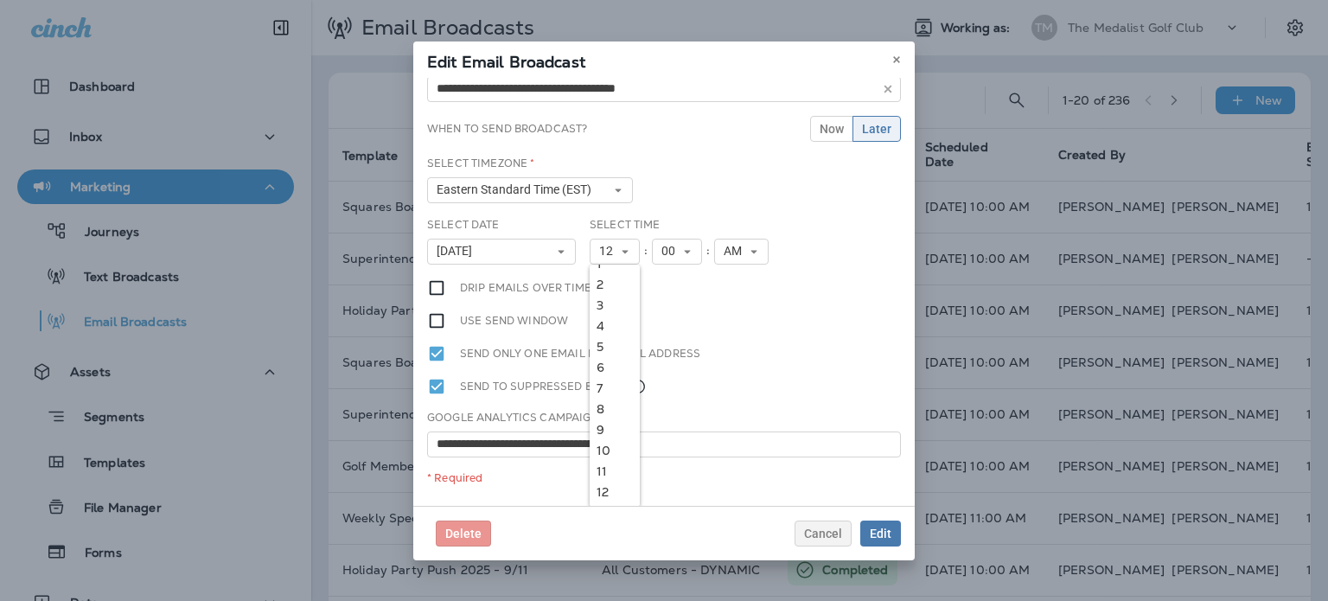
click at [608, 449] on link "10" at bounding box center [614, 450] width 50 height 21
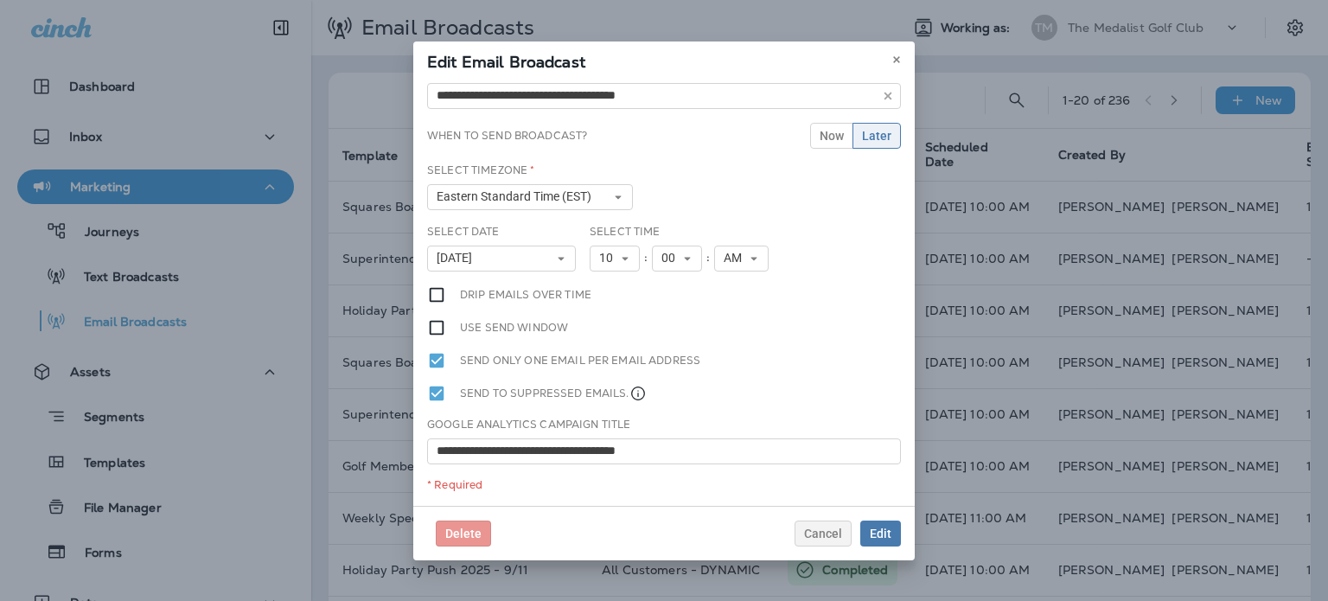
scroll to position [82, 0]
click at [759, 335] on div "Use send window" at bounding box center [664, 328] width 474 height 19
click at [890, 535] on span "Edit" at bounding box center [880, 533] width 22 height 12
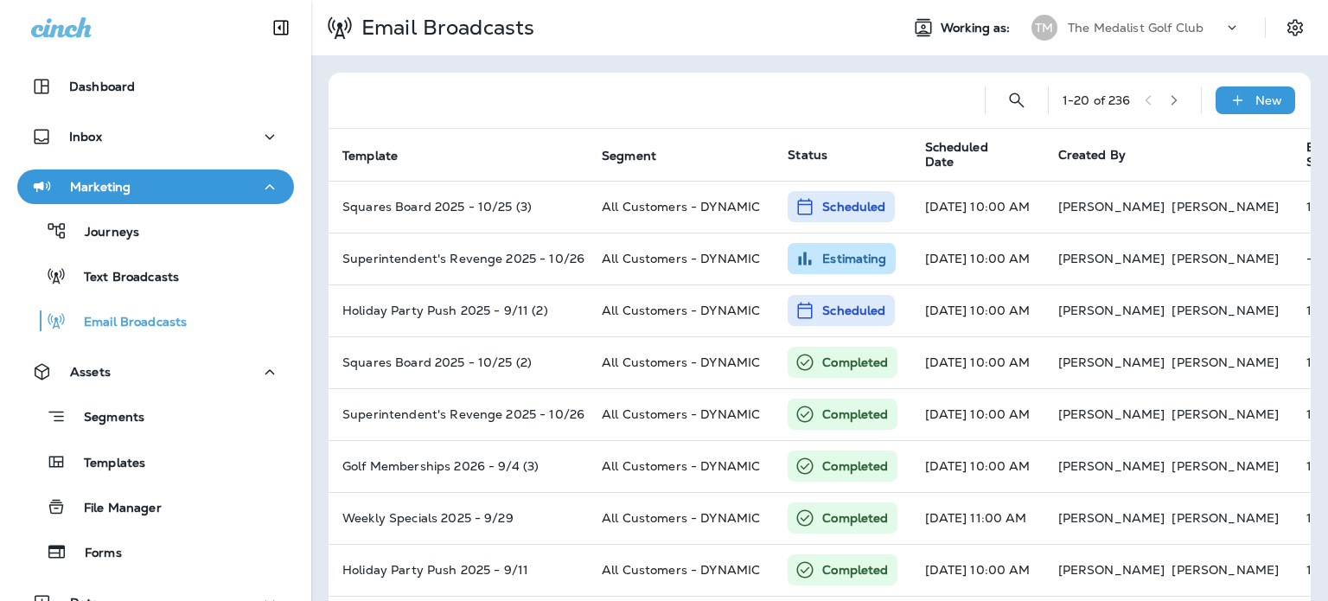
click at [996, 150] on span "Scheduled Date" at bounding box center [970, 154] width 90 height 29
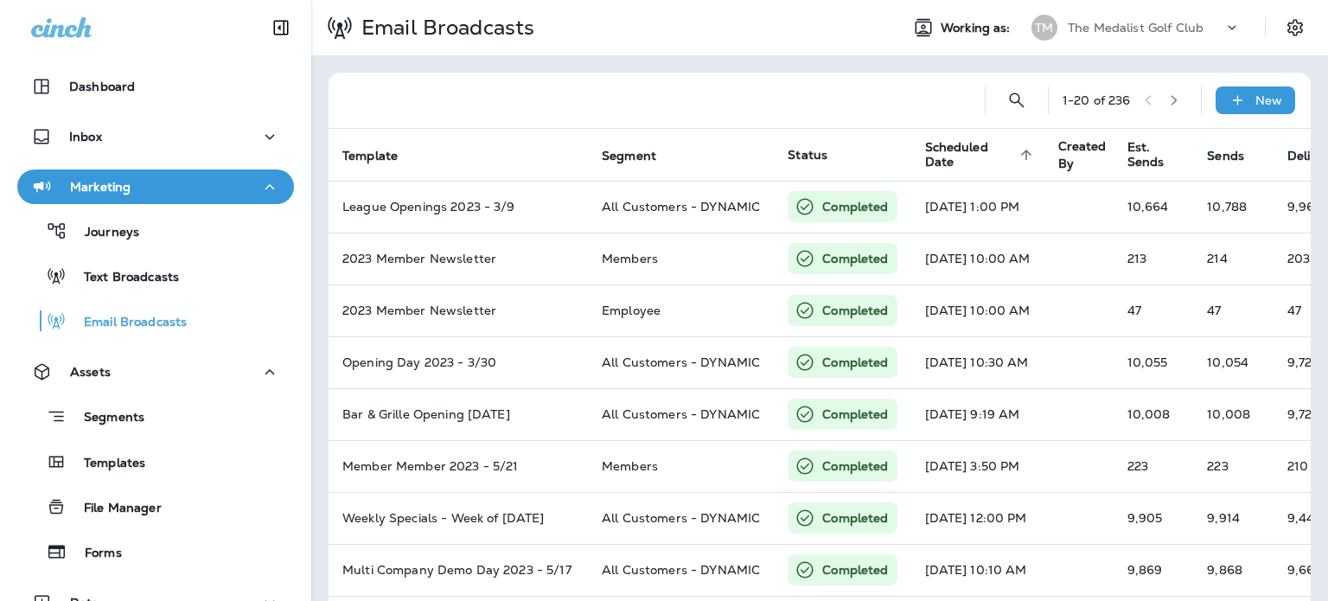
click at [1005, 155] on span "Scheduled Date" at bounding box center [970, 154] width 90 height 29
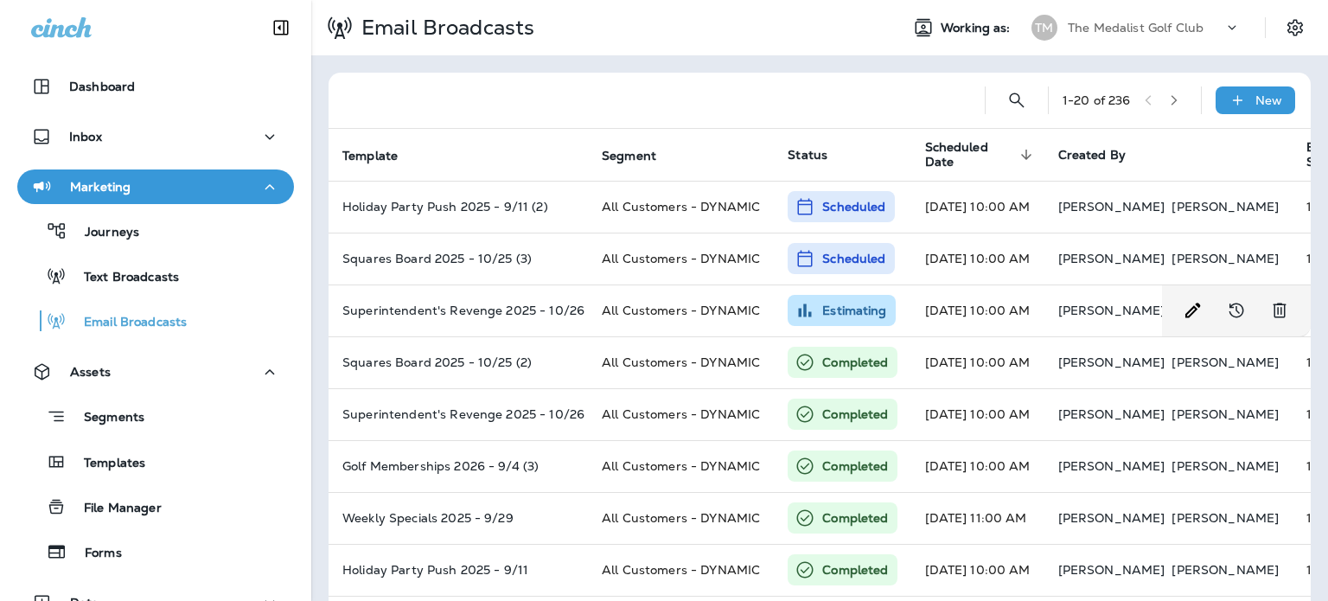
click at [992, 306] on td "Oct 10, 2025 10:00 AM" at bounding box center [977, 310] width 133 height 52
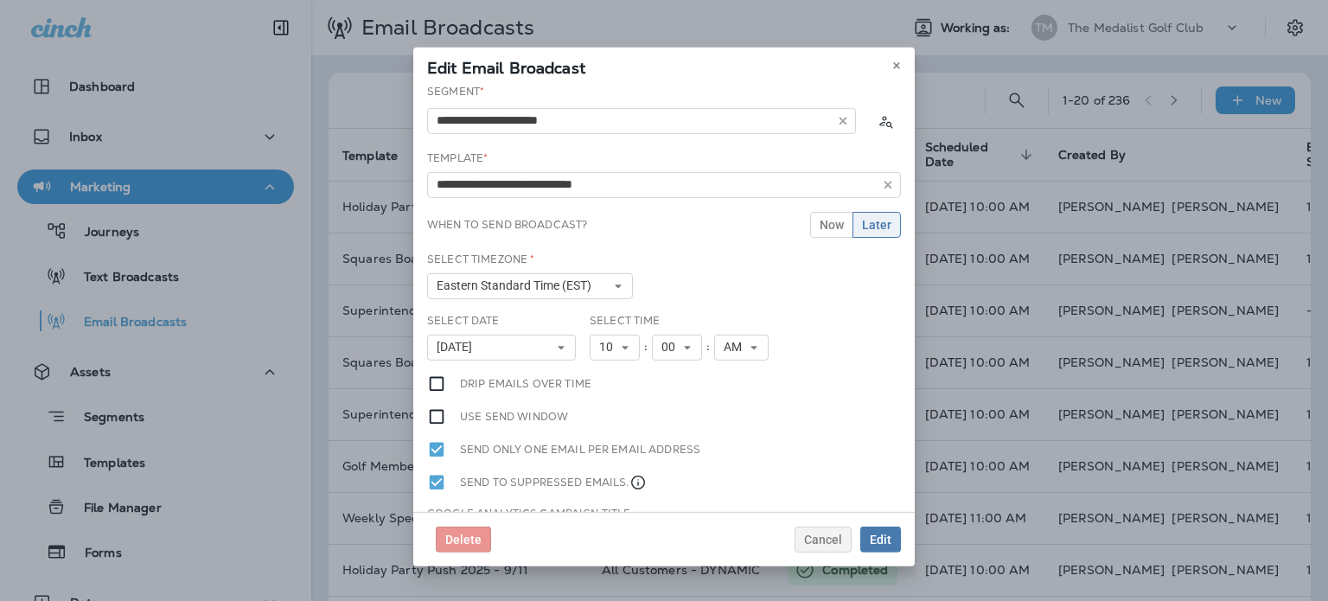
type input "**********"
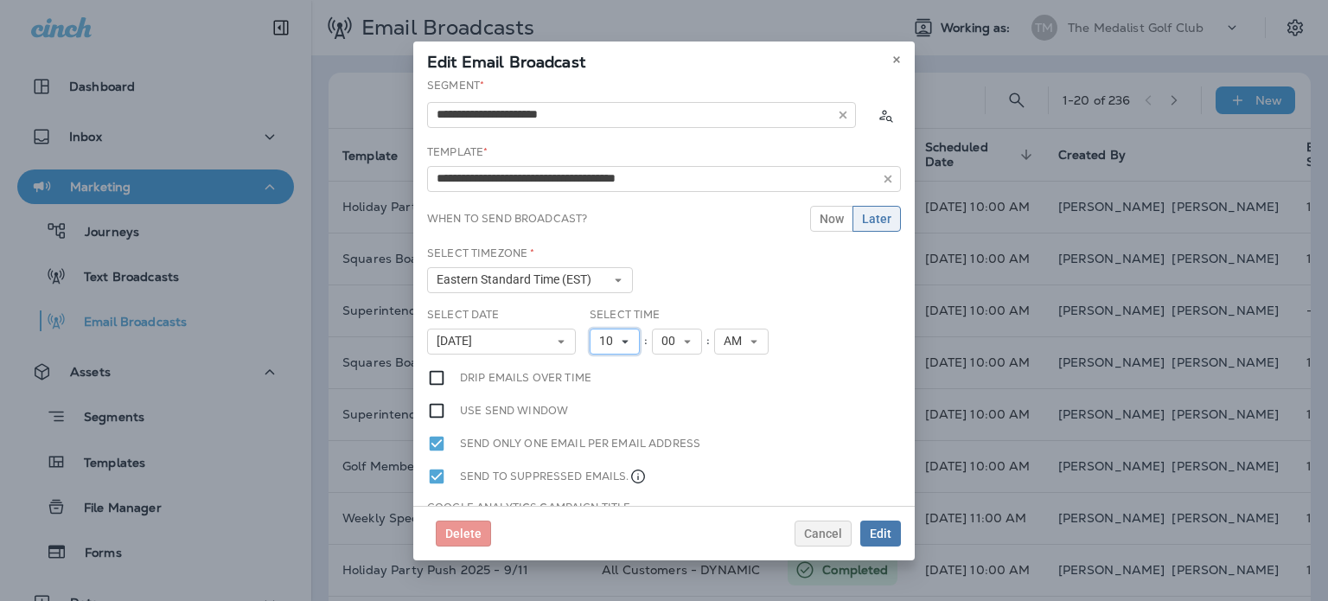
click at [602, 339] on span "10" at bounding box center [609, 341] width 21 height 15
click at [607, 414] on link "3" at bounding box center [614, 410] width 50 height 21
click at [707, 343] on button "AM" at bounding box center [734, 341] width 54 height 26
click at [723, 386] on link "PM" at bounding box center [734, 389] width 54 height 21
click at [479, 344] on span "October 10, 2025" at bounding box center [457, 341] width 42 height 15
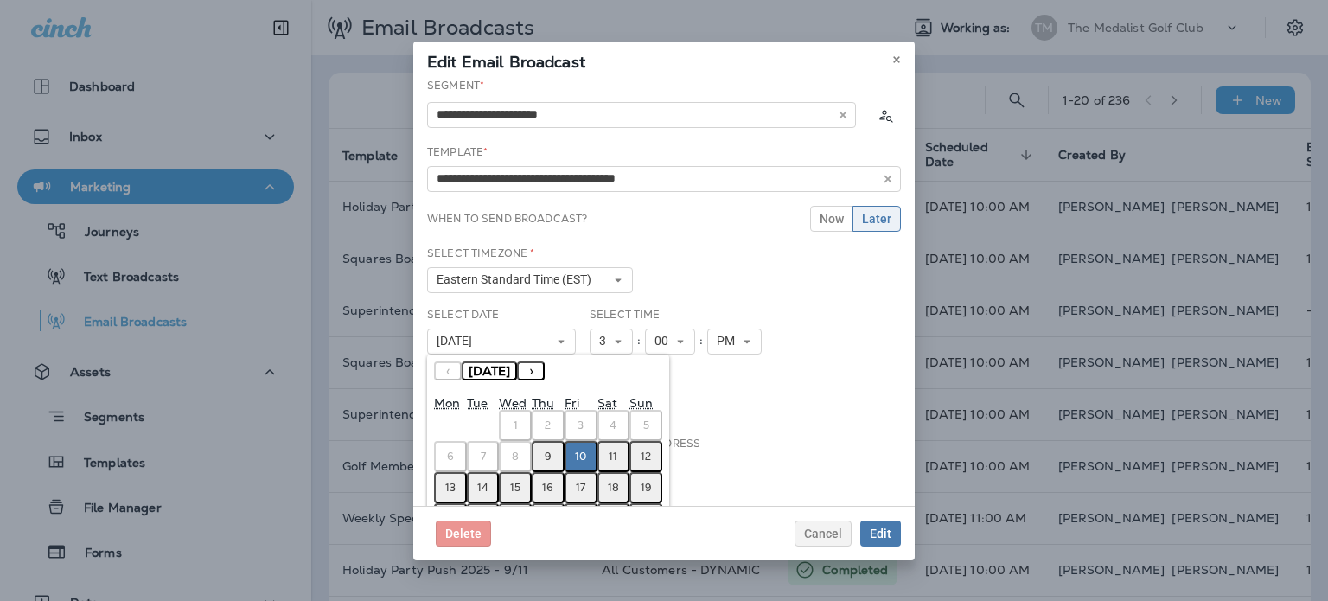
click at [554, 452] on button "9" at bounding box center [548, 456] width 33 height 31
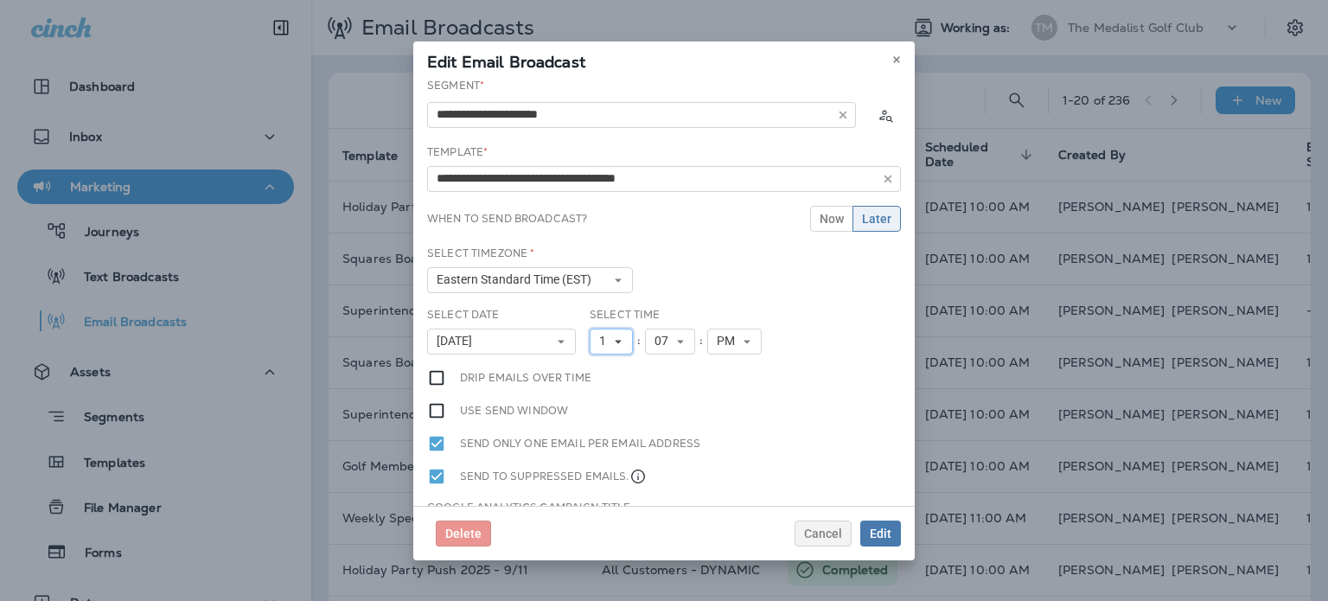
click at [604, 337] on span "1" at bounding box center [606, 341] width 14 height 15
click at [604, 411] on link "3" at bounding box center [610, 410] width 43 height 21
click at [656, 346] on span "07" at bounding box center [664, 341] width 21 height 15
click at [658, 370] on link "00" at bounding box center [670, 369] width 50 height 21
click at [745, 386] on div "**********" at bounding box center [663, 292] width 501 height 428
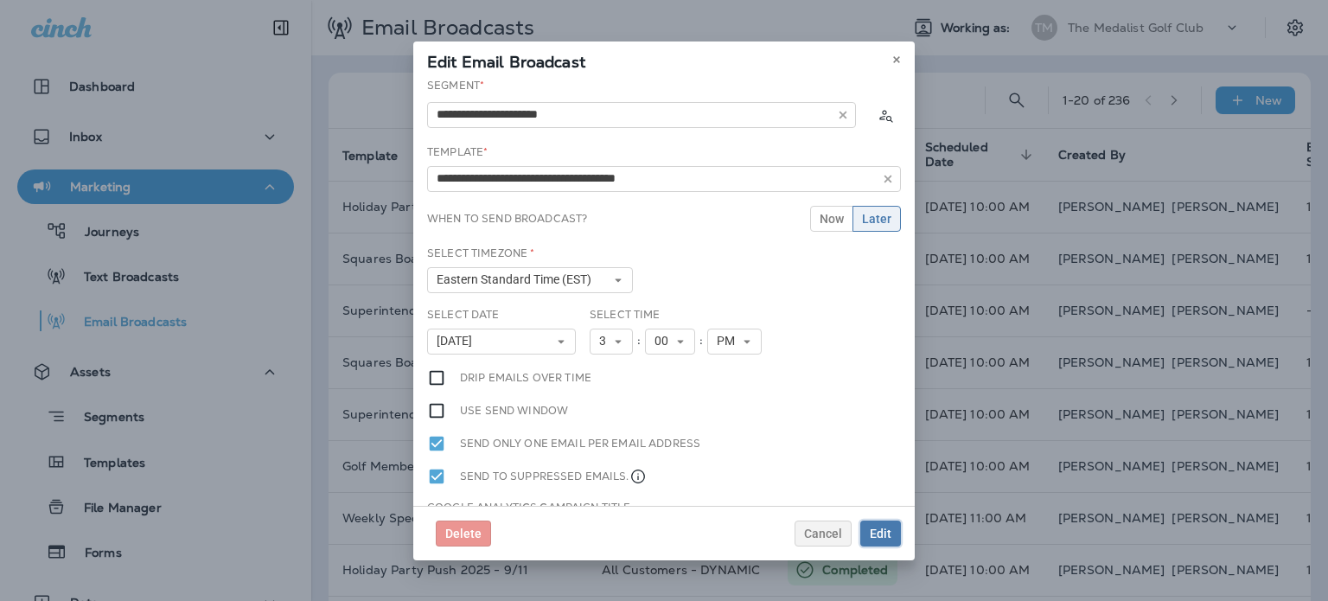
click at [877, 531] on span "Edit" at bounding box center [880, 533] width 22 height 12
